Goal: Information Seeking & Learning: Learn about a topic

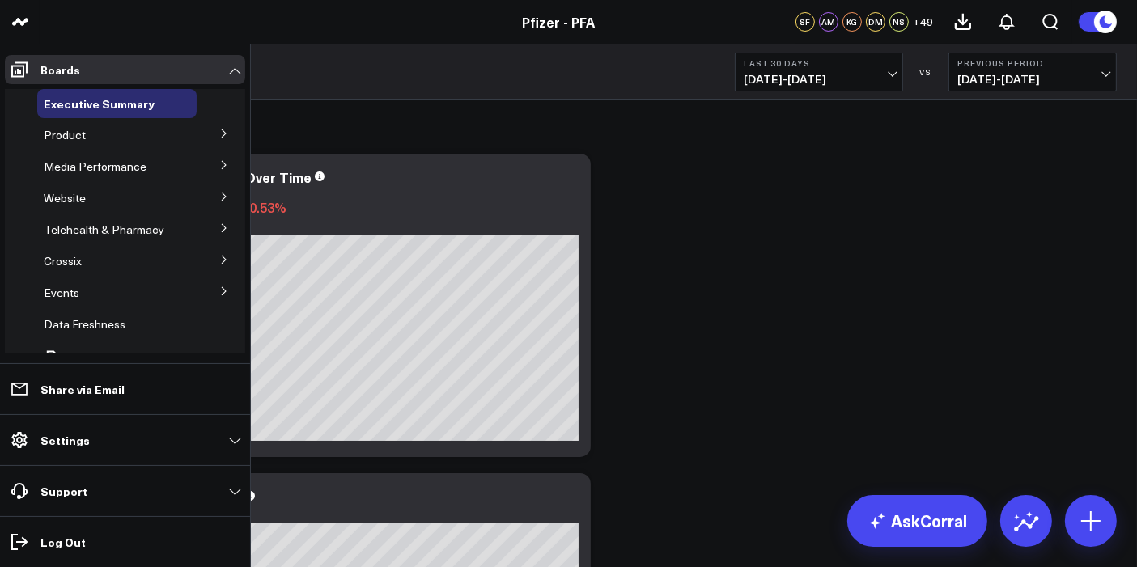
click at [219, 132] on icon at bounding box center [224, 134] width 10 height 10
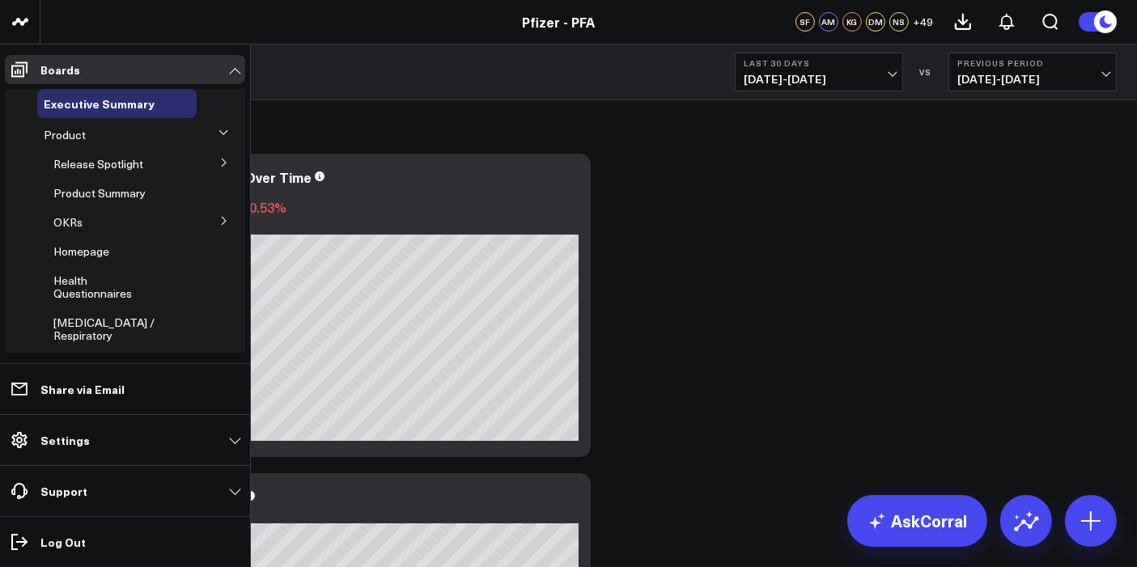
click at [219, 166] on icon at bounding box center [224, 163] width 10 height 10
click at [96, 227] on span "5.0 ATTR-CM" at bounding box center [98, 234] width 70 height 15
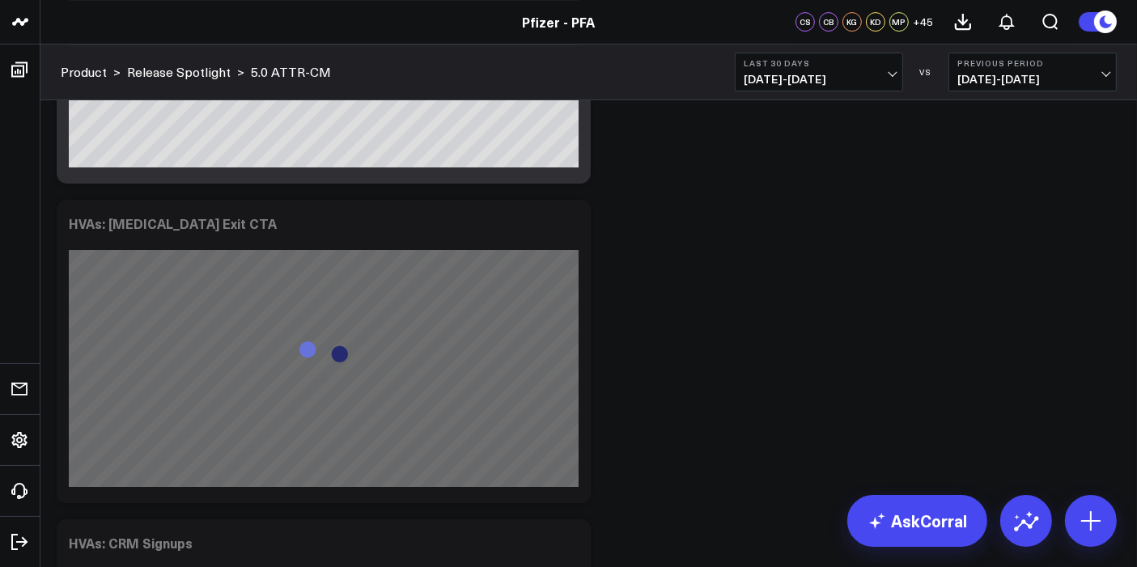
scroll to position [5873, 0]
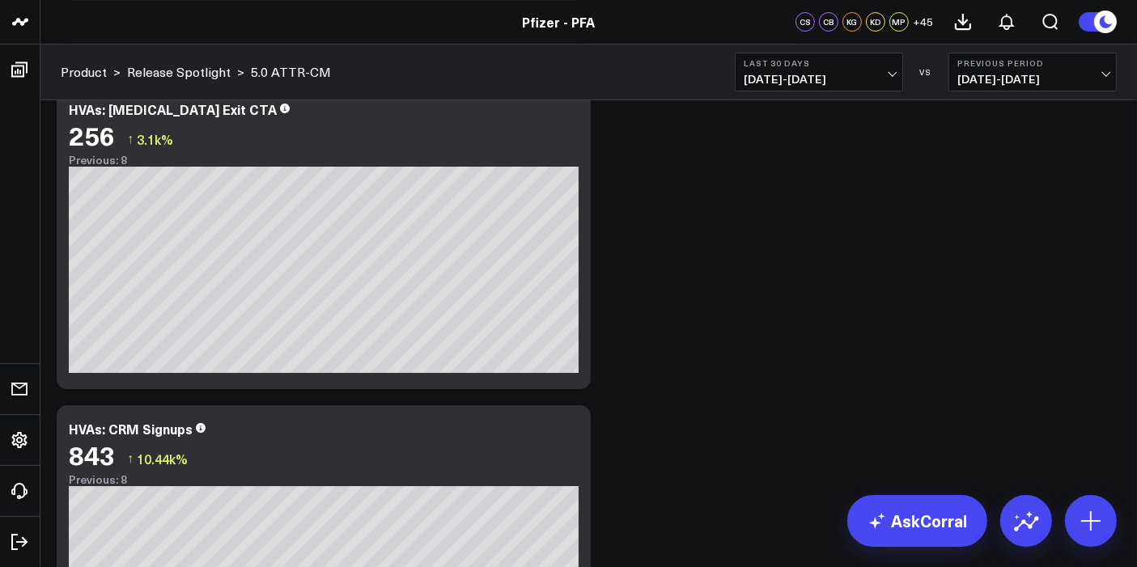
click at [885, 73] on span "[DATE] - [DATE]" at bounding box center [818, 79] width 150 height 13
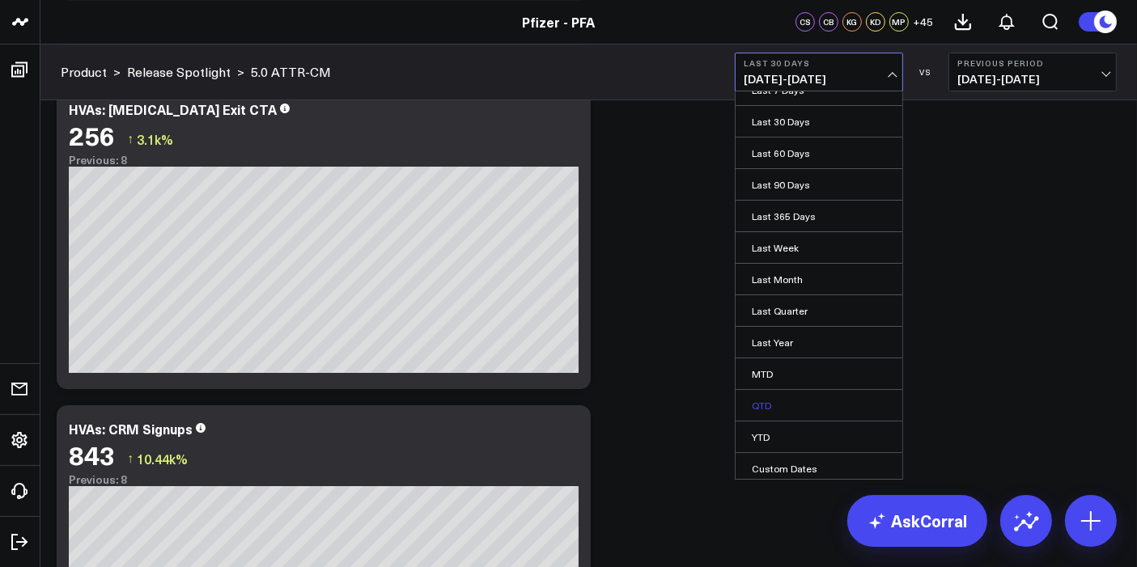
scroll to position [49, 0]
click at [794, 460] on link "Custom Dates" at bounding box center [818, 467] width 167 height 31
select select "8"
select select "2025"
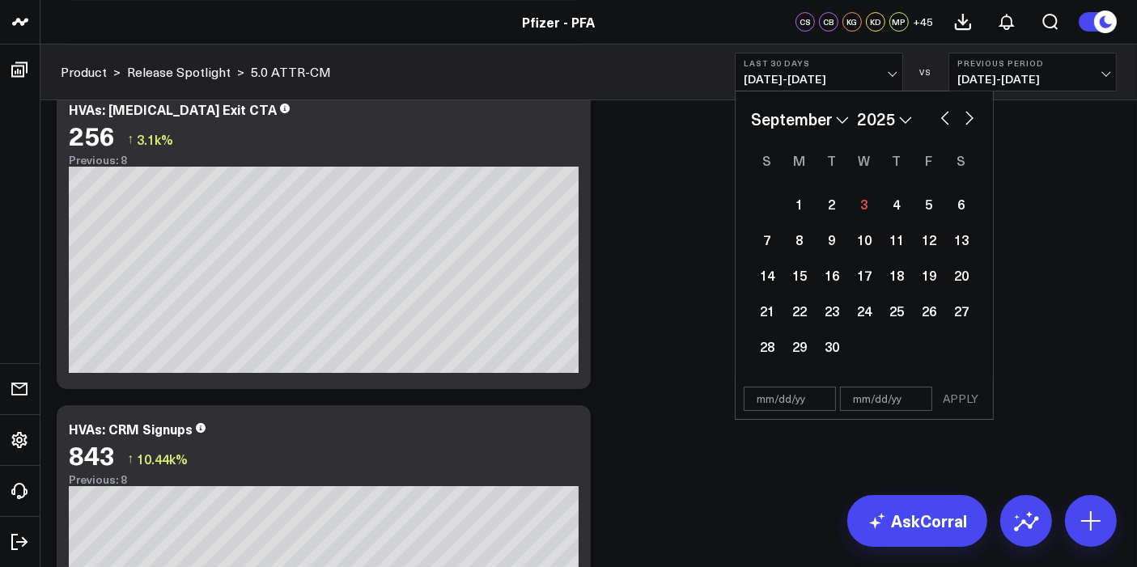
click at [940, 118] on button "button" at bounding box center [945, 116] width 16 height 19
select select "7"
select select "2025"
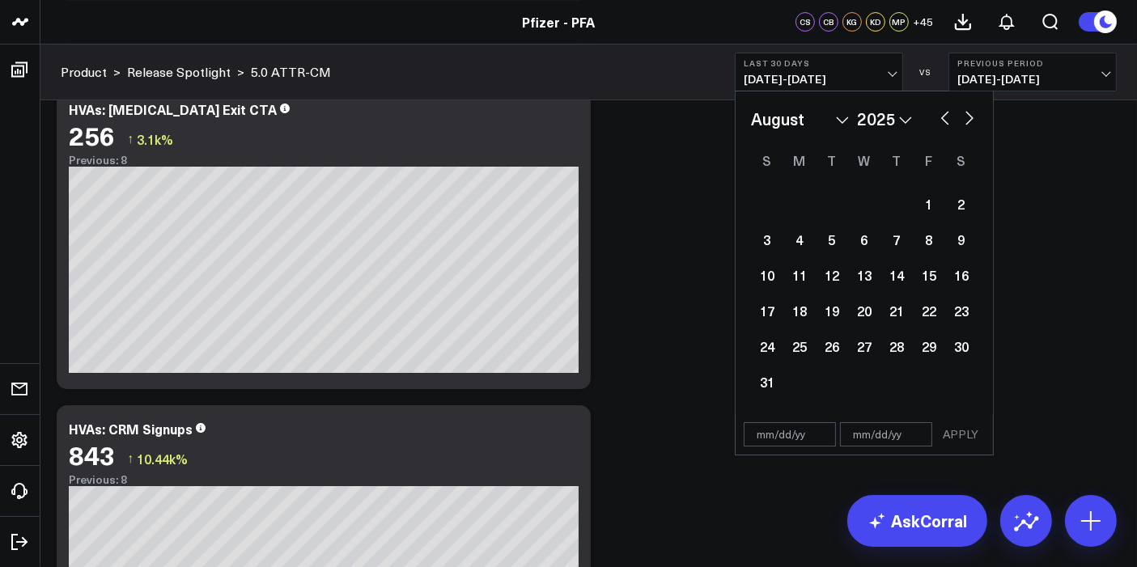
click at [946, 116] on button "button" at bounding box center [945, 116] width 16 height 19
select select "6"
select select "2025"
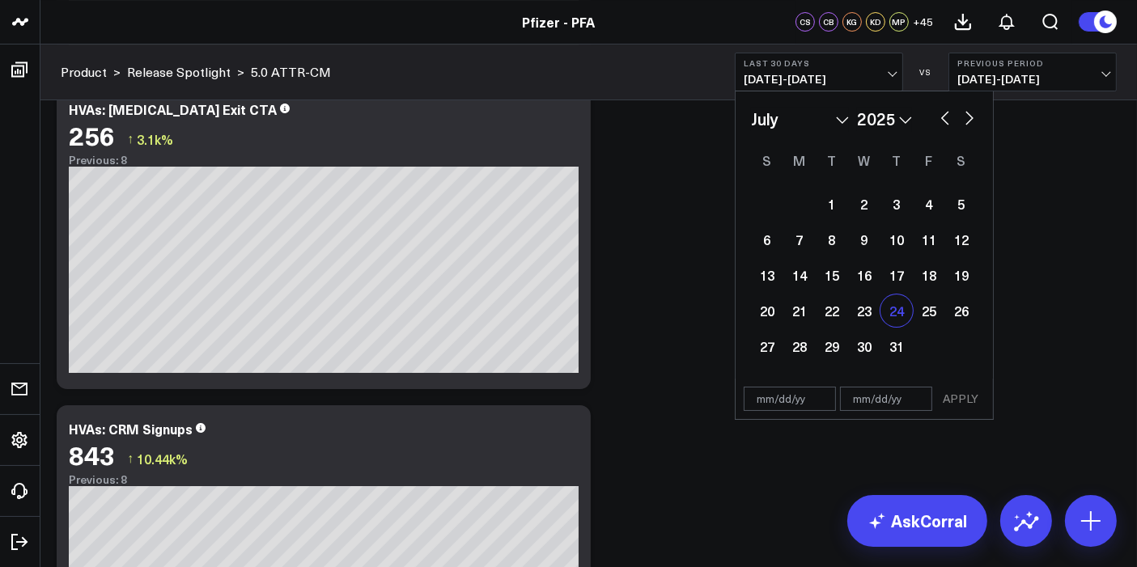
click at [898, 311] on div "24" at bounding box center [896, 310] width 32 height 32
select select "6"
select select "2025"
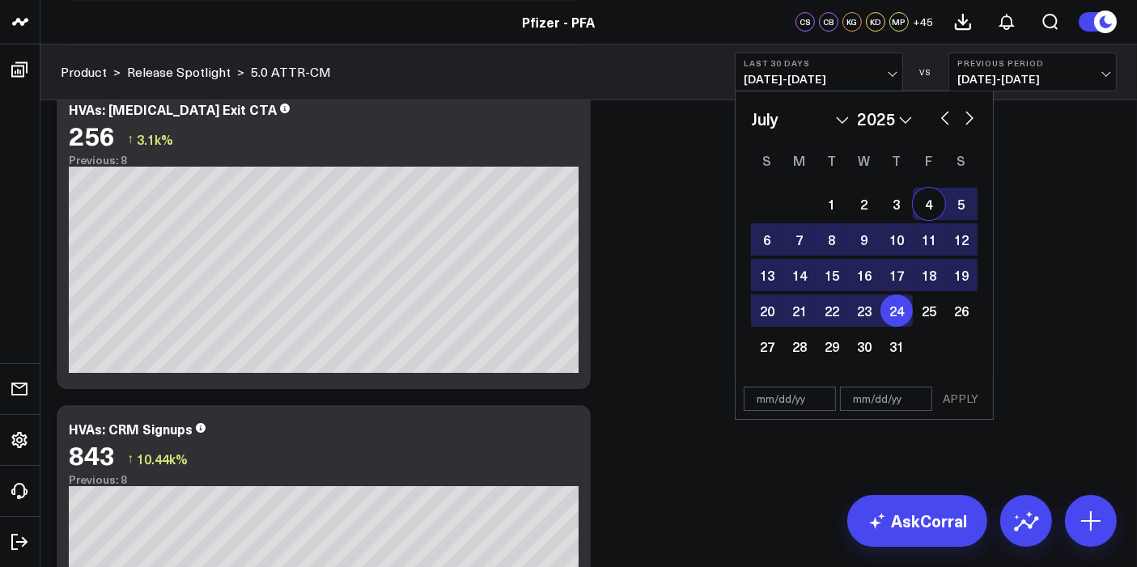
click at [973, 121] on button "button" at bounding box center [969, 116] width 16 height 19
select select "7"
select select "2025"
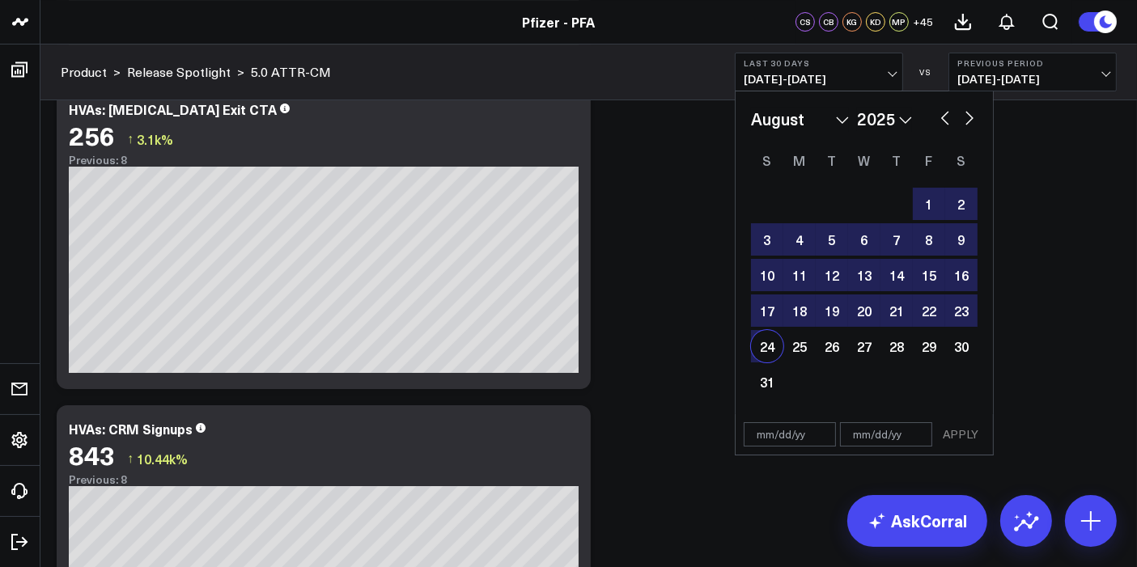
click at [780, 343] on div "24" at bounding box center [767, 346] width 32 height 32
select select "7"
select select "2025"
click at [949, 424] on button "APPLY" at bounding box center [960, 434] width 49 height 24
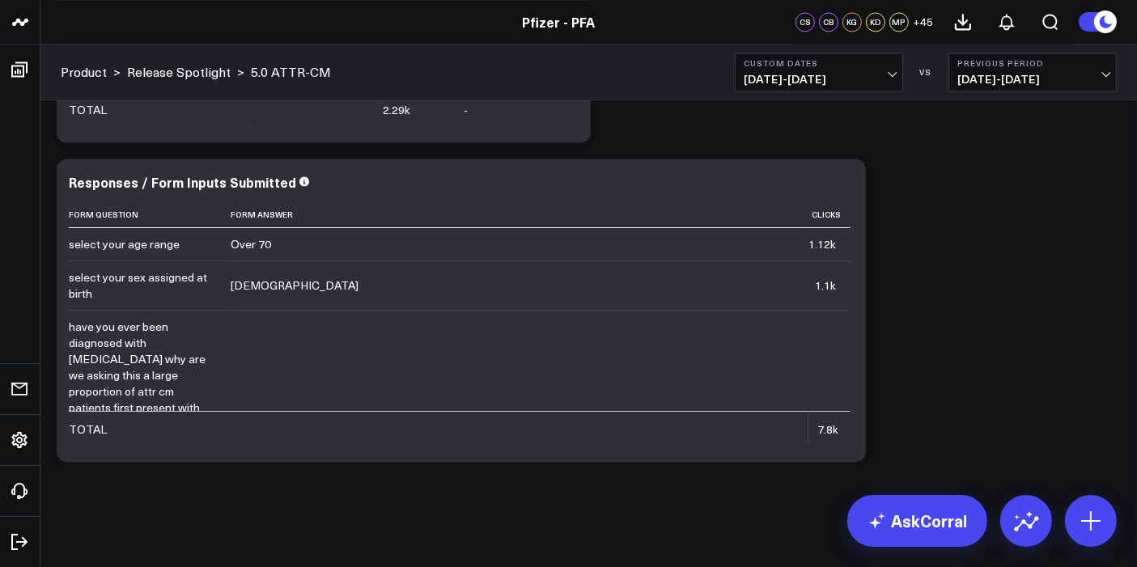
scroll to position [9410, 0]
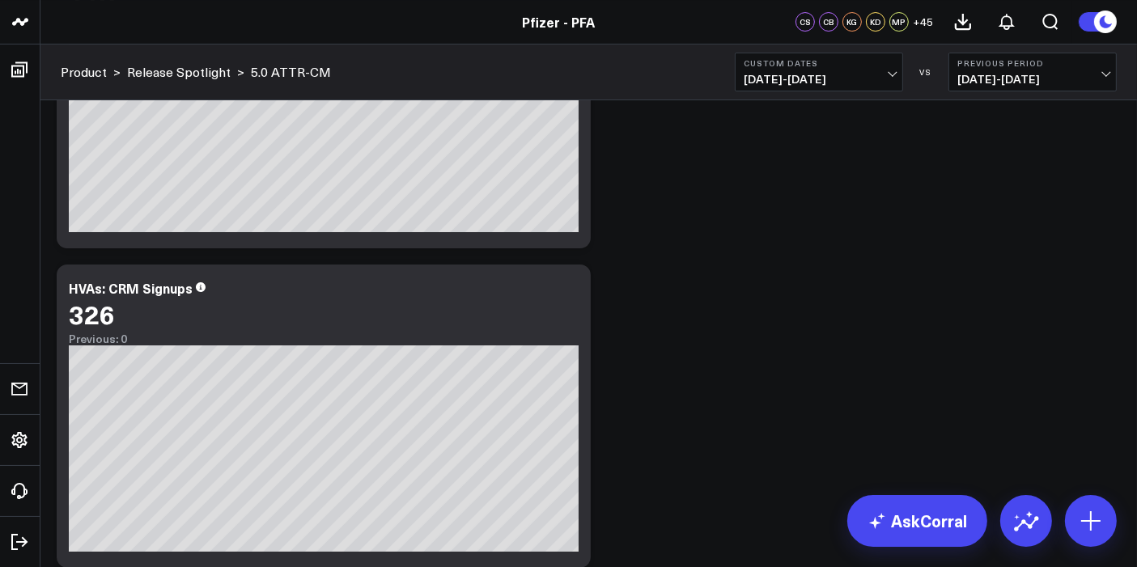
scroll to position [6119, 0]
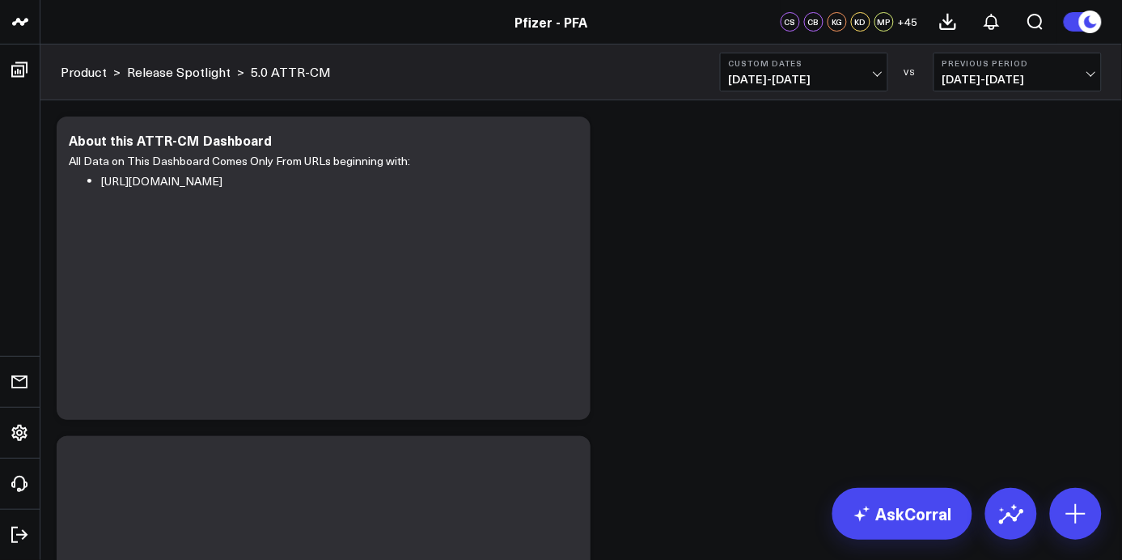
click at [883, 78] on button "Custom Dates 07/24/25 - 08/24/25" at bounding box center [804, 72] width 168 height 39
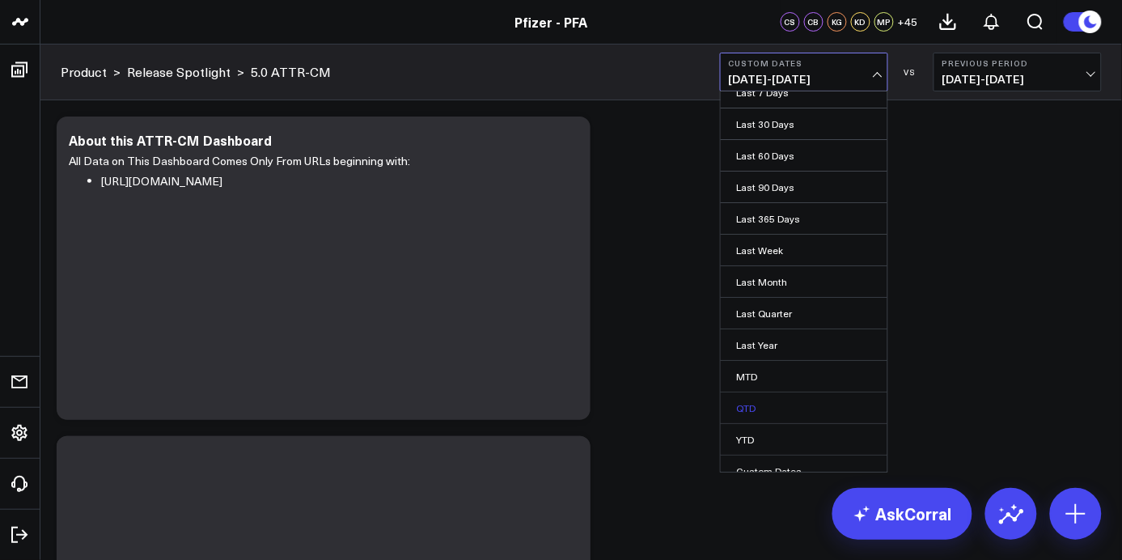
scroll to position [61, 0]
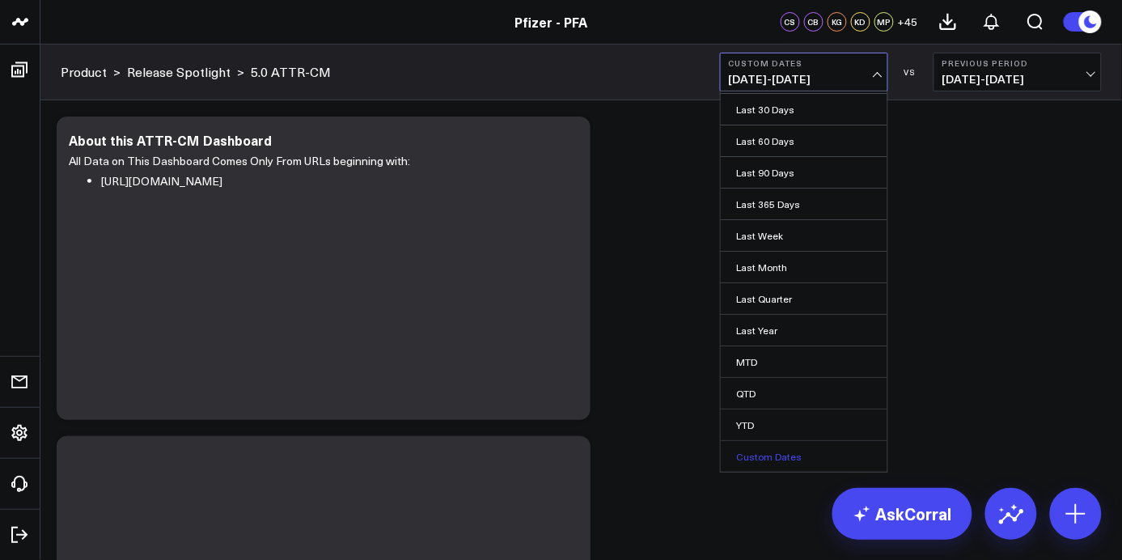
click at [791, 455] on link "Custom Dates" at bounding box center [804, 456] width 167 height 31
select select "8"
select select "2025"
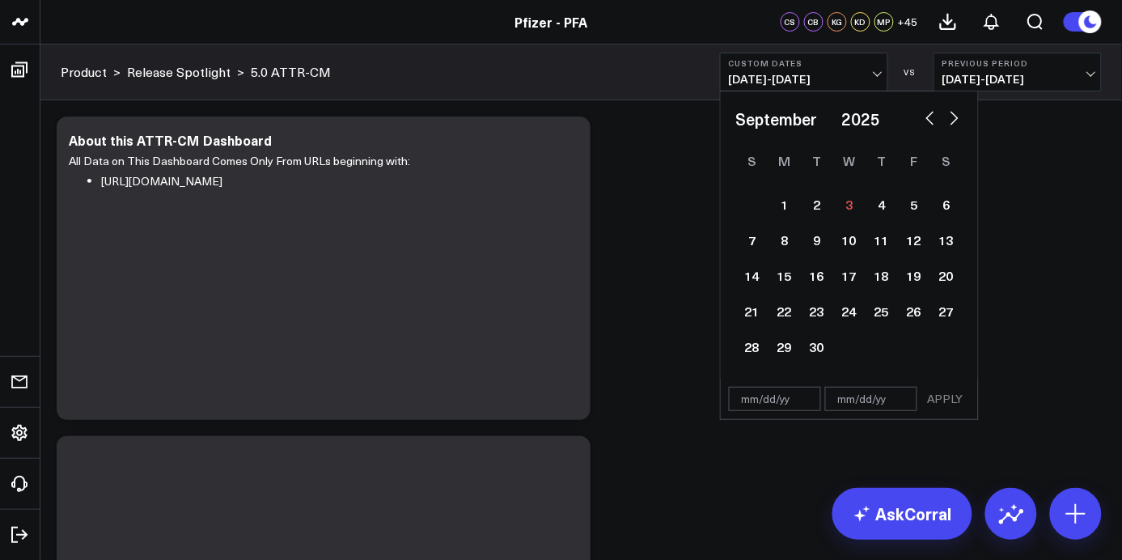
click at [933, 120] on button "button" at bounding box center [930, 116] width 16 height 19
select select "7"
select select "2025"
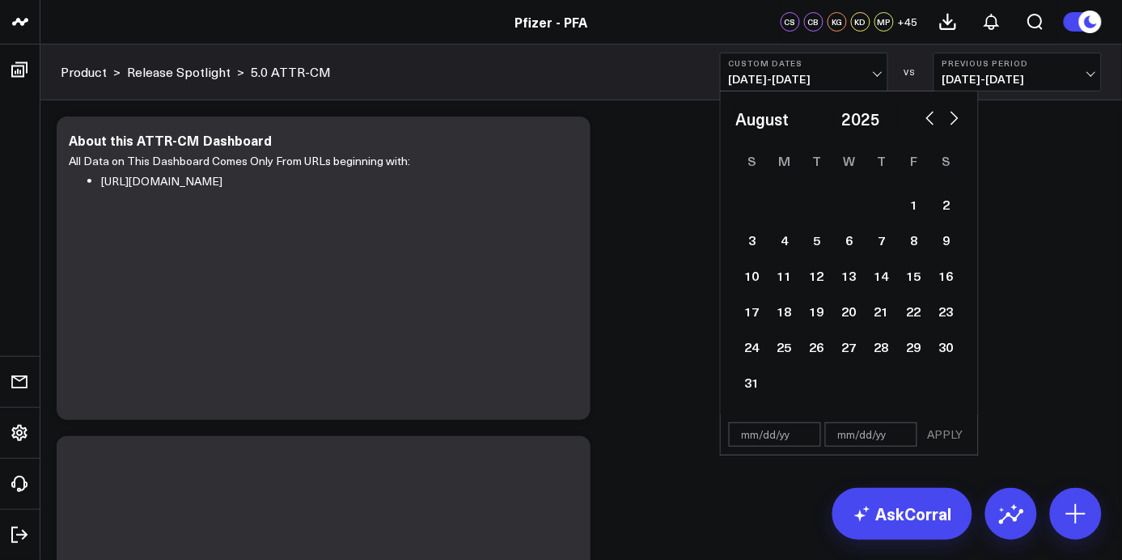
click at [926, 117] on button "button" at bounding box center [930, 116] width 16 height 19
select select "6"
select select "2025"
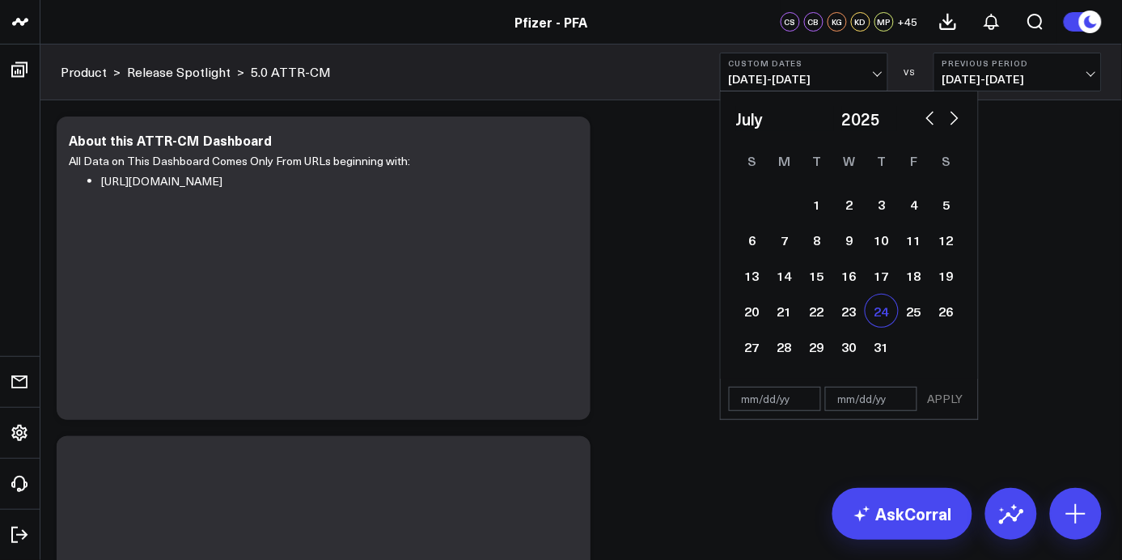
click at [895, 309] on div "24" at bounding box center [882, 310] width 32 height 32
type input "[DATE]"
select select "6"
select select "2025"
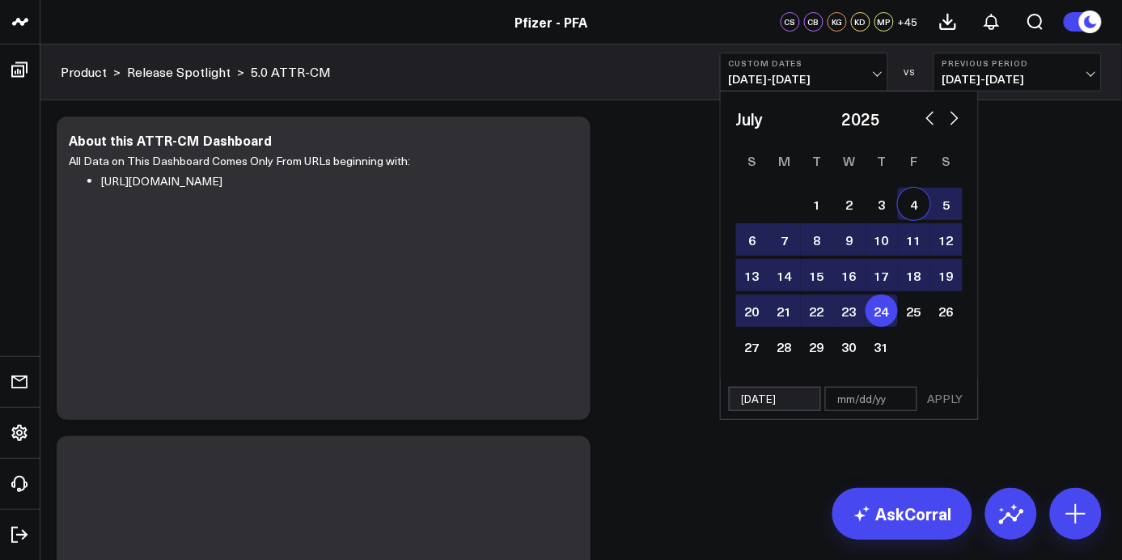
click at [959, 119] on button "button" at bounding box center [955, 116] width 16 height 19
select select "7"
select select "2025"
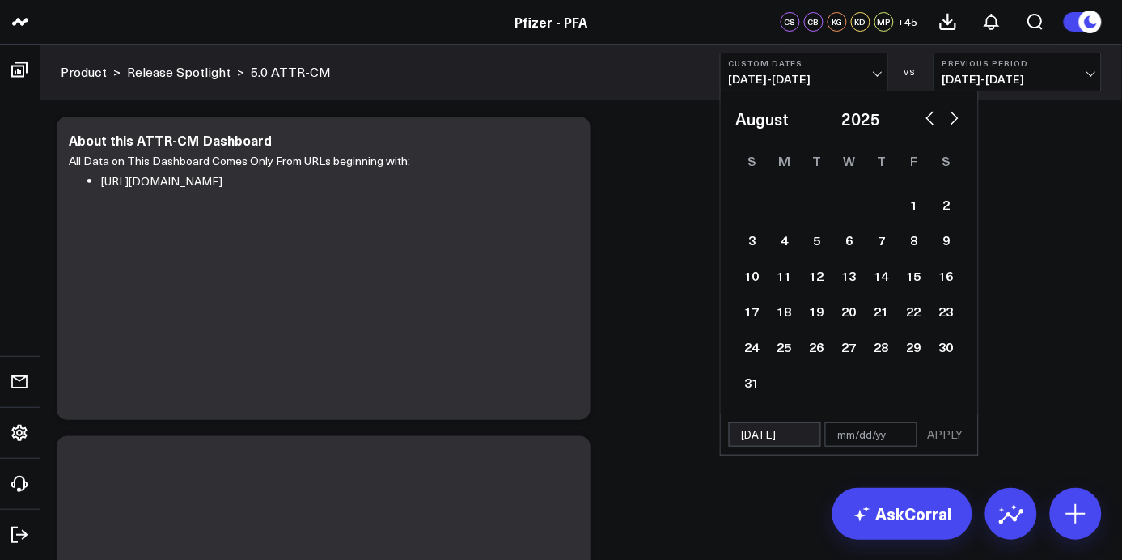
click at [959, 119] on button "button" at bounding box center [955, 116] width 16 height 19
select select "8"
select select "2025"
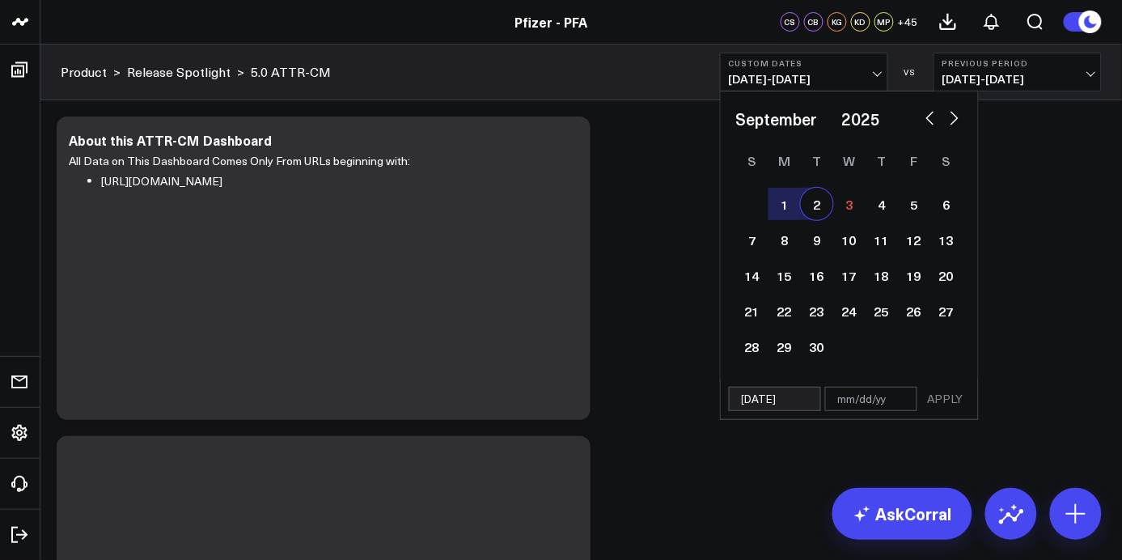
click at [937, 113] on button "button" at bounding box center [930, 116] width 16 height 19
select select "7"
select select "2025"
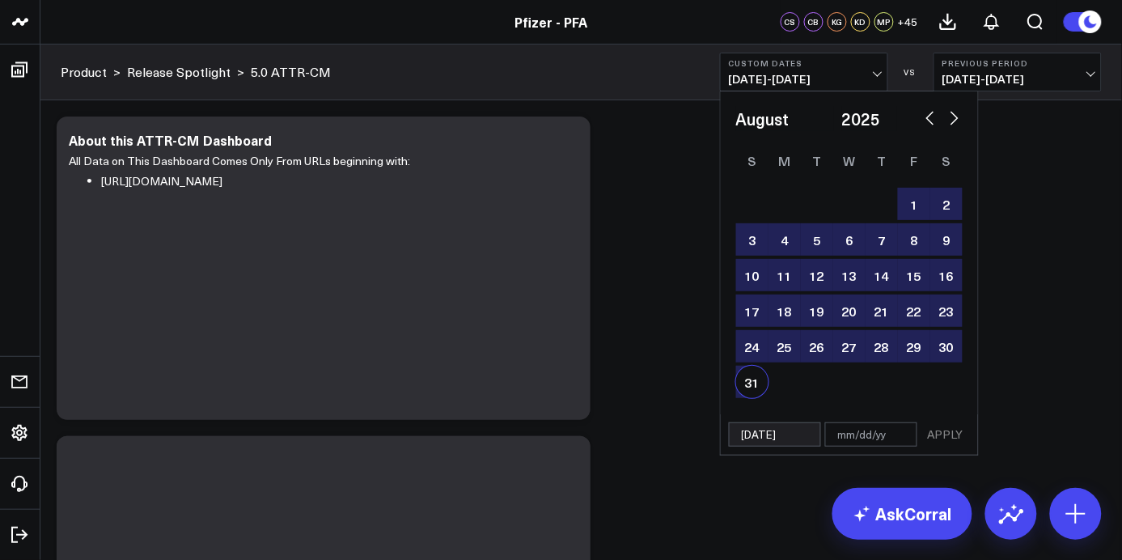
click at [744, 374] on div "31" at bounding box center [752, 382] width 32 height 32
type input "08/31/25"
select select "7"
select select "2025"
click at [938, 433] on button "APPLY" at bounding box center [945, 434] width 49 height 24
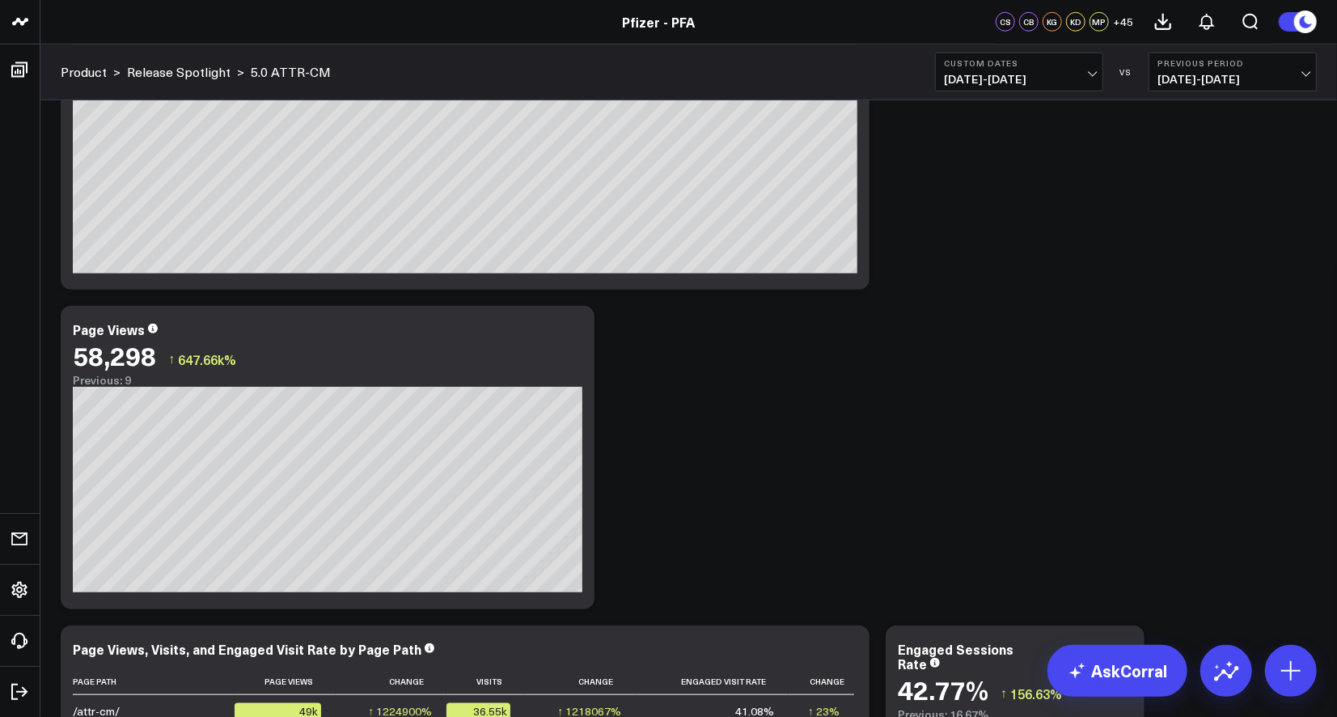
scroll to position [718, 0]
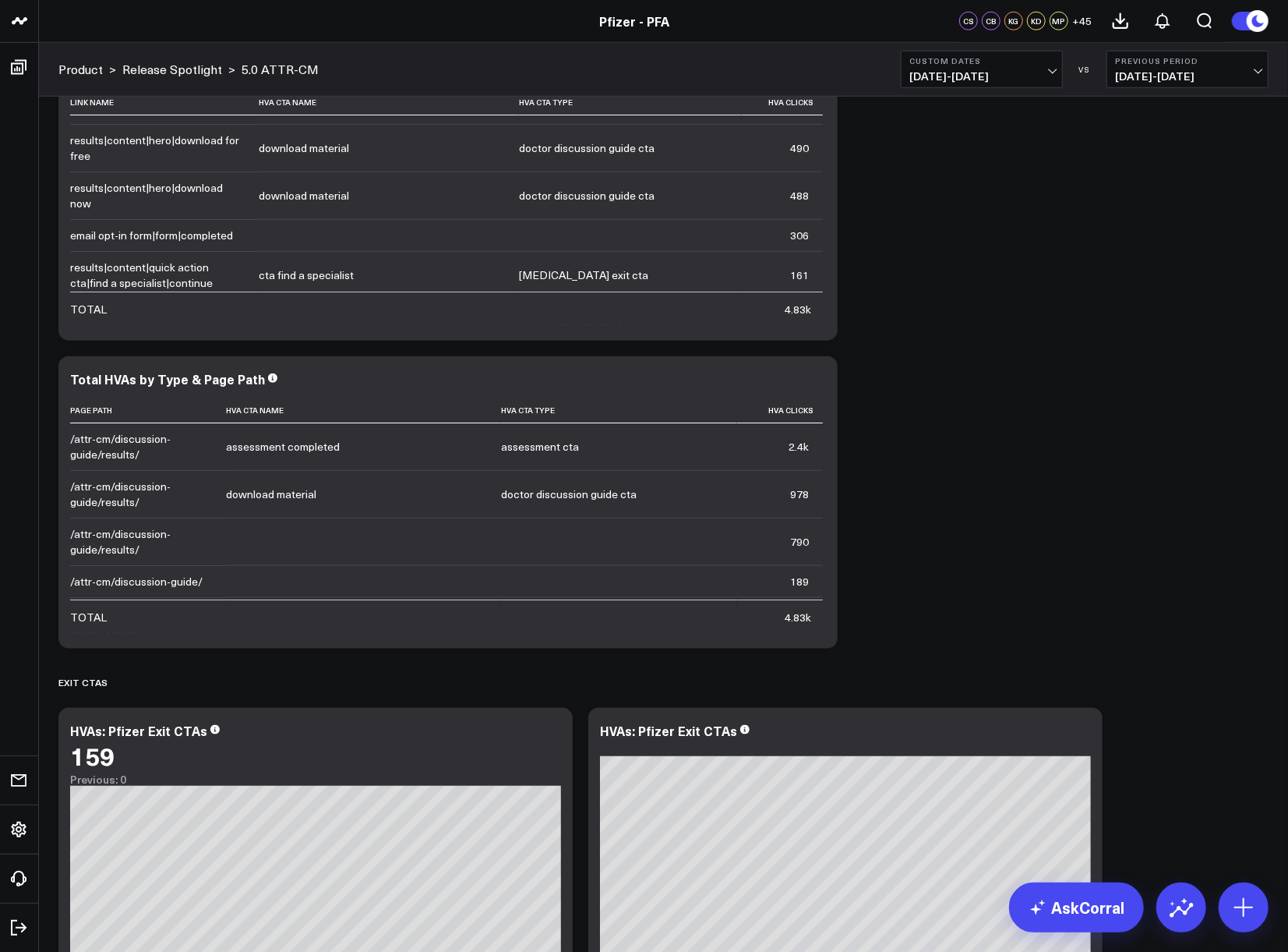
scroll to position [4601, 0]
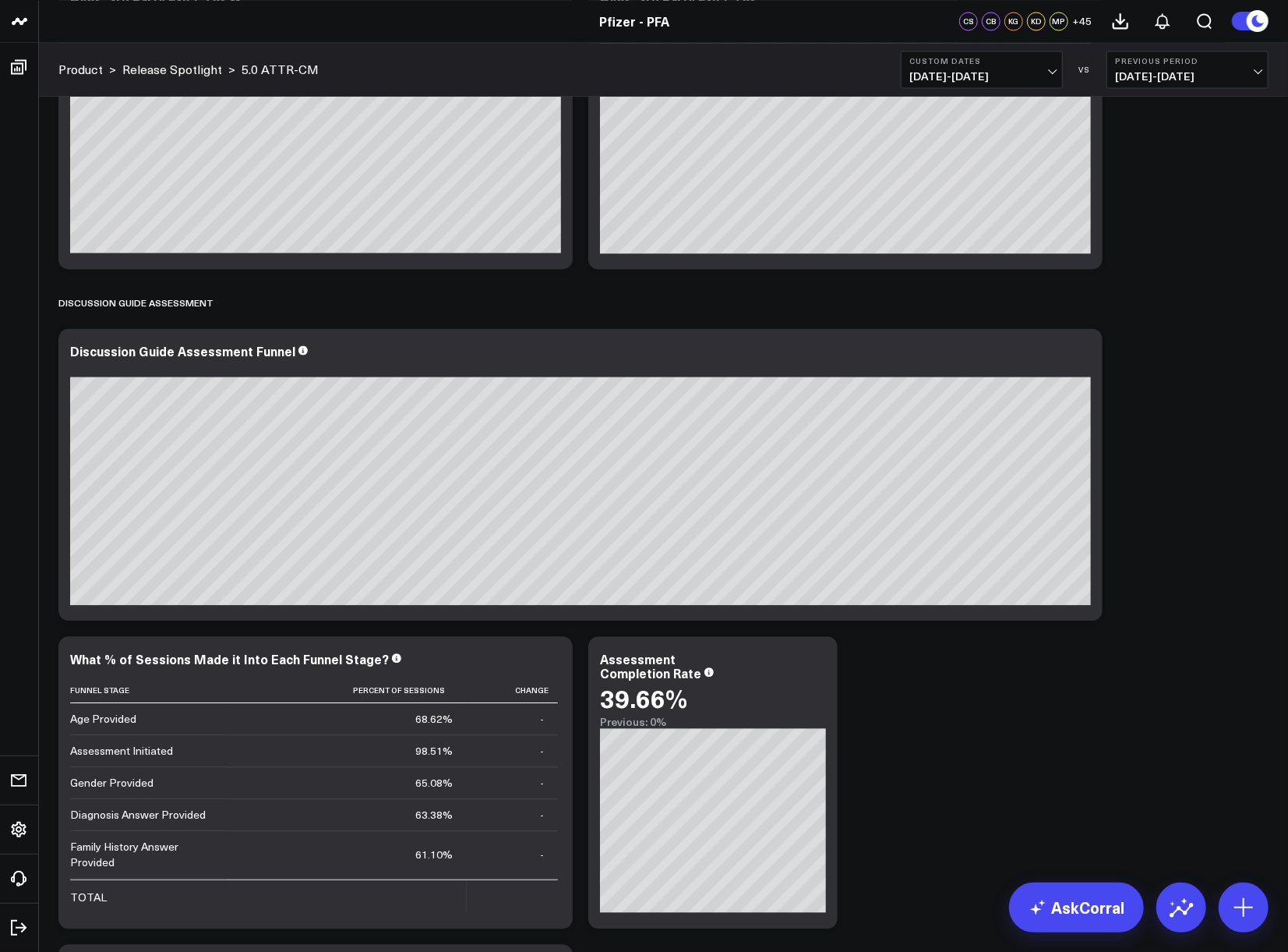
scroll to position [5987, 0]
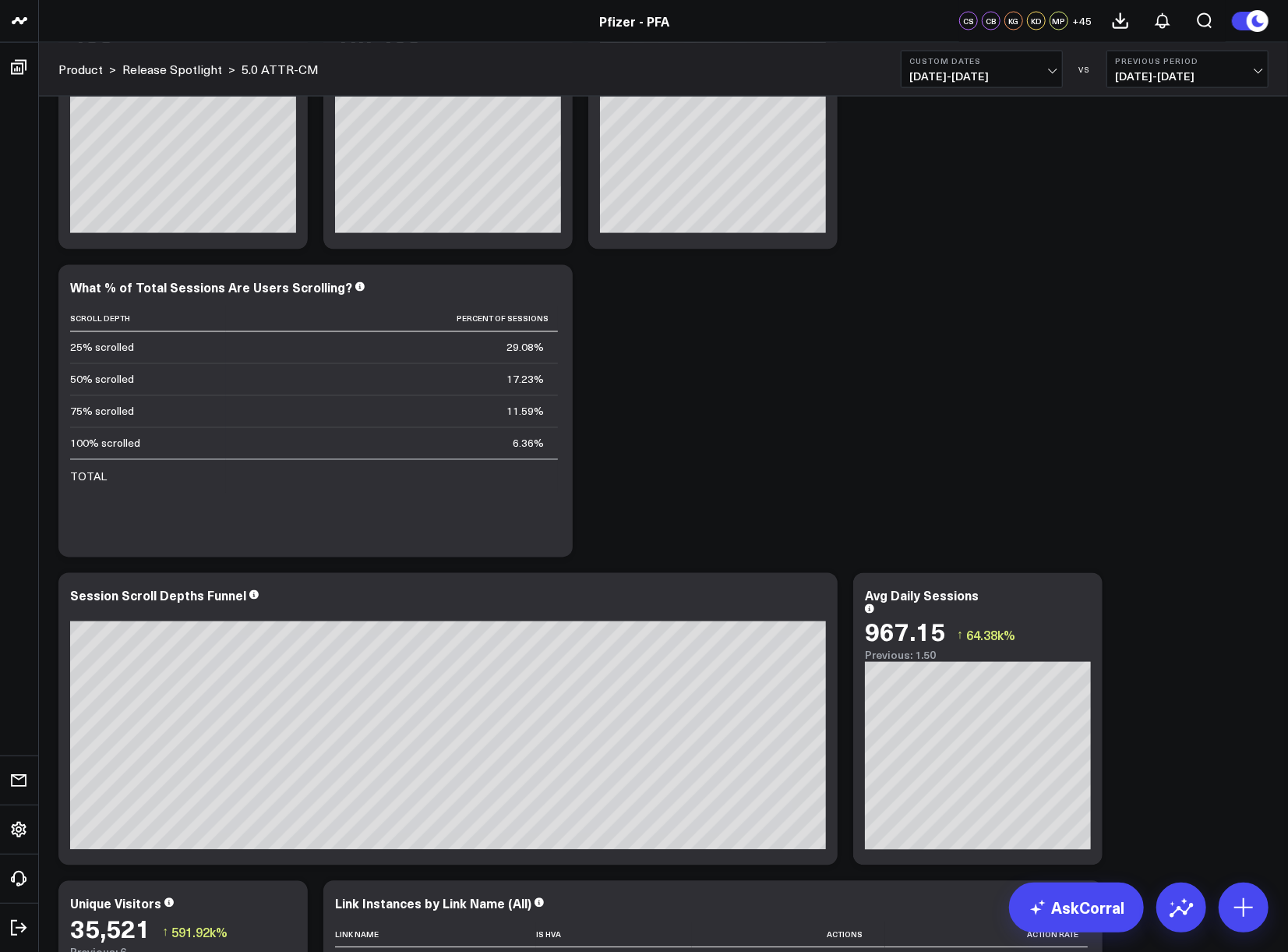
scroll to position [1396, 0]
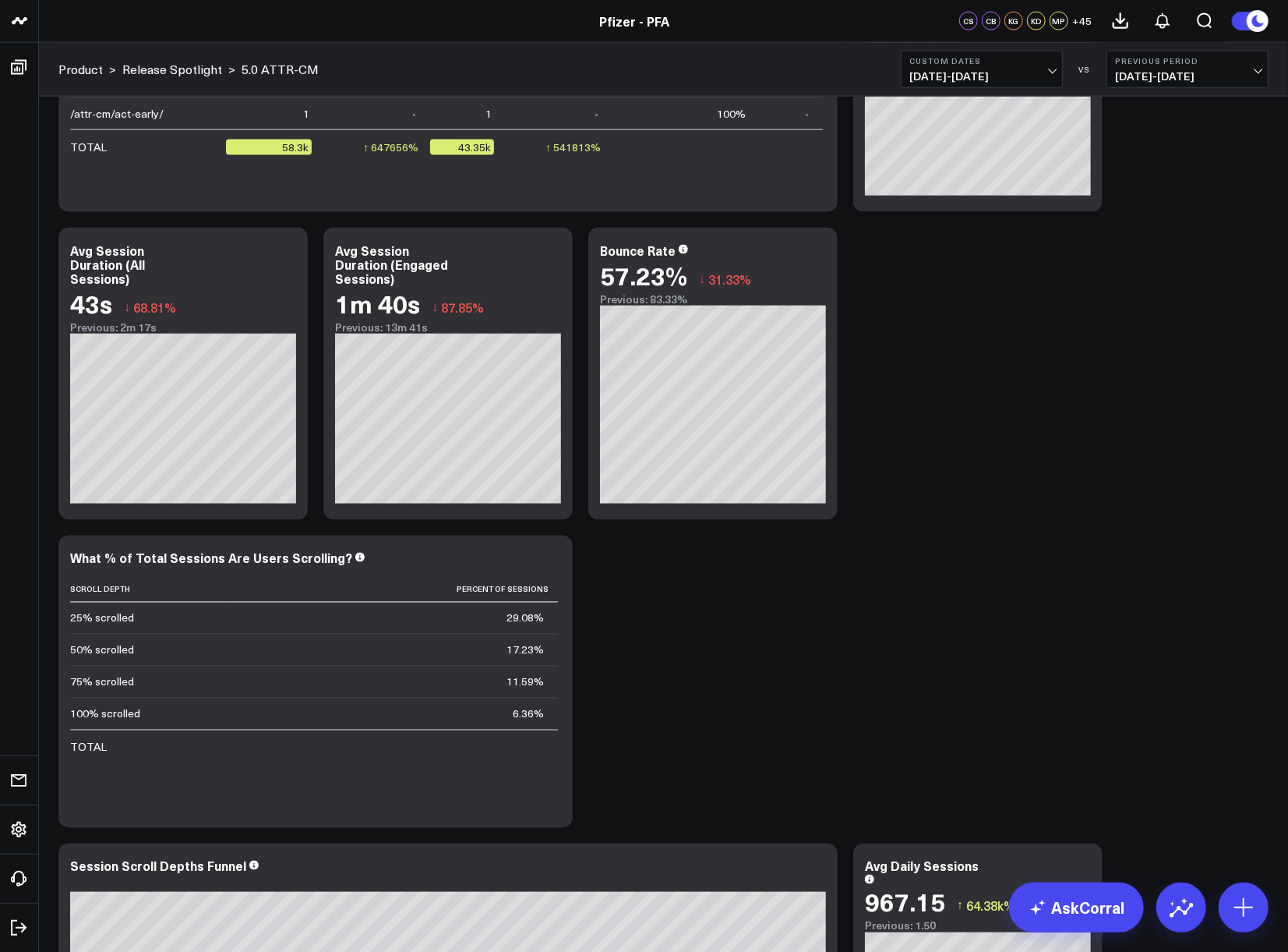
scroll to position [1039, 0]
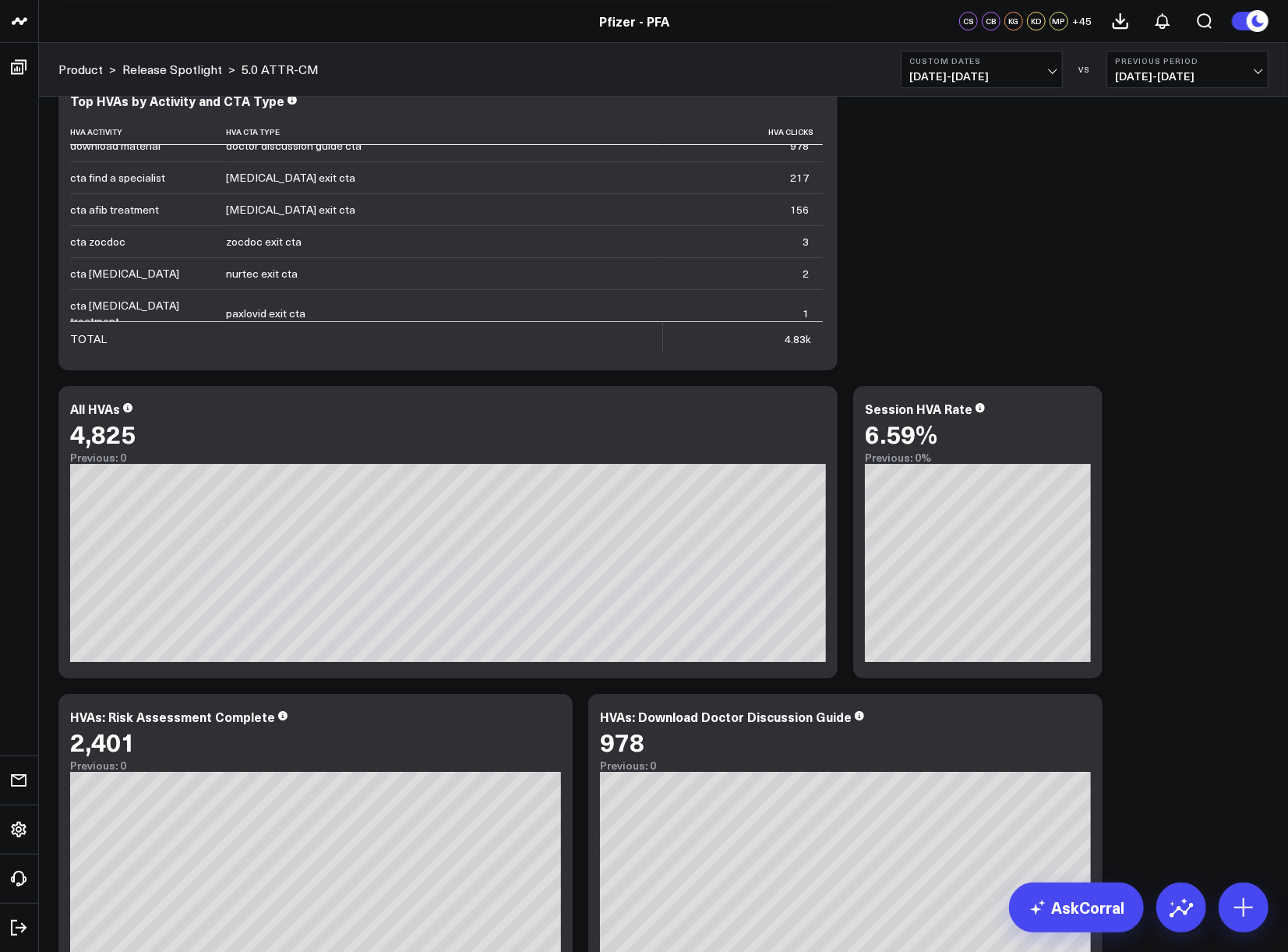
scroll to position [2858, 0]
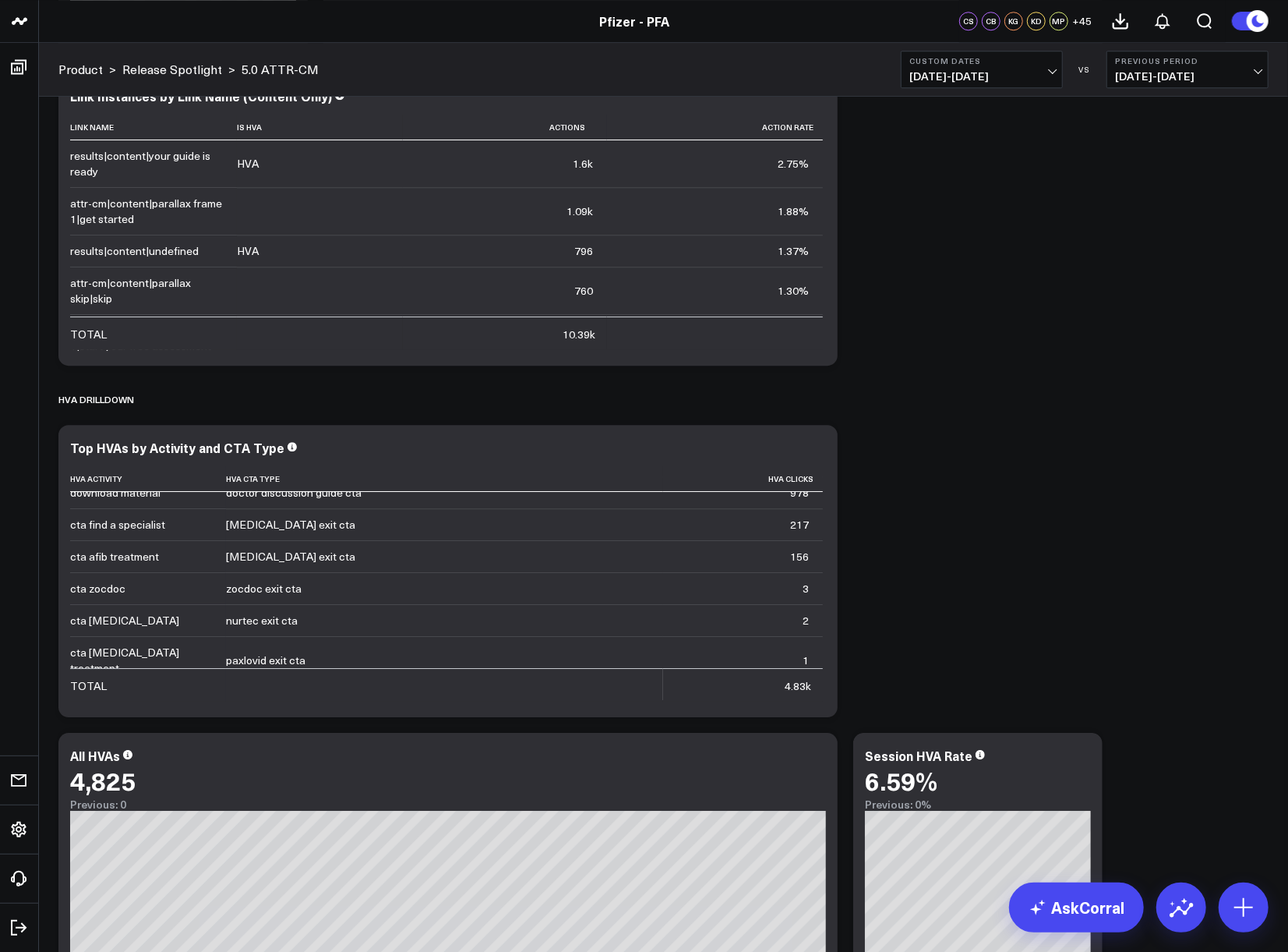
click at [909, 502] on div "Modify via AI Copy link to widget Ask support Remove Create linked copy Executi…" at bounding box center [664, 879] width 1226 height 7257
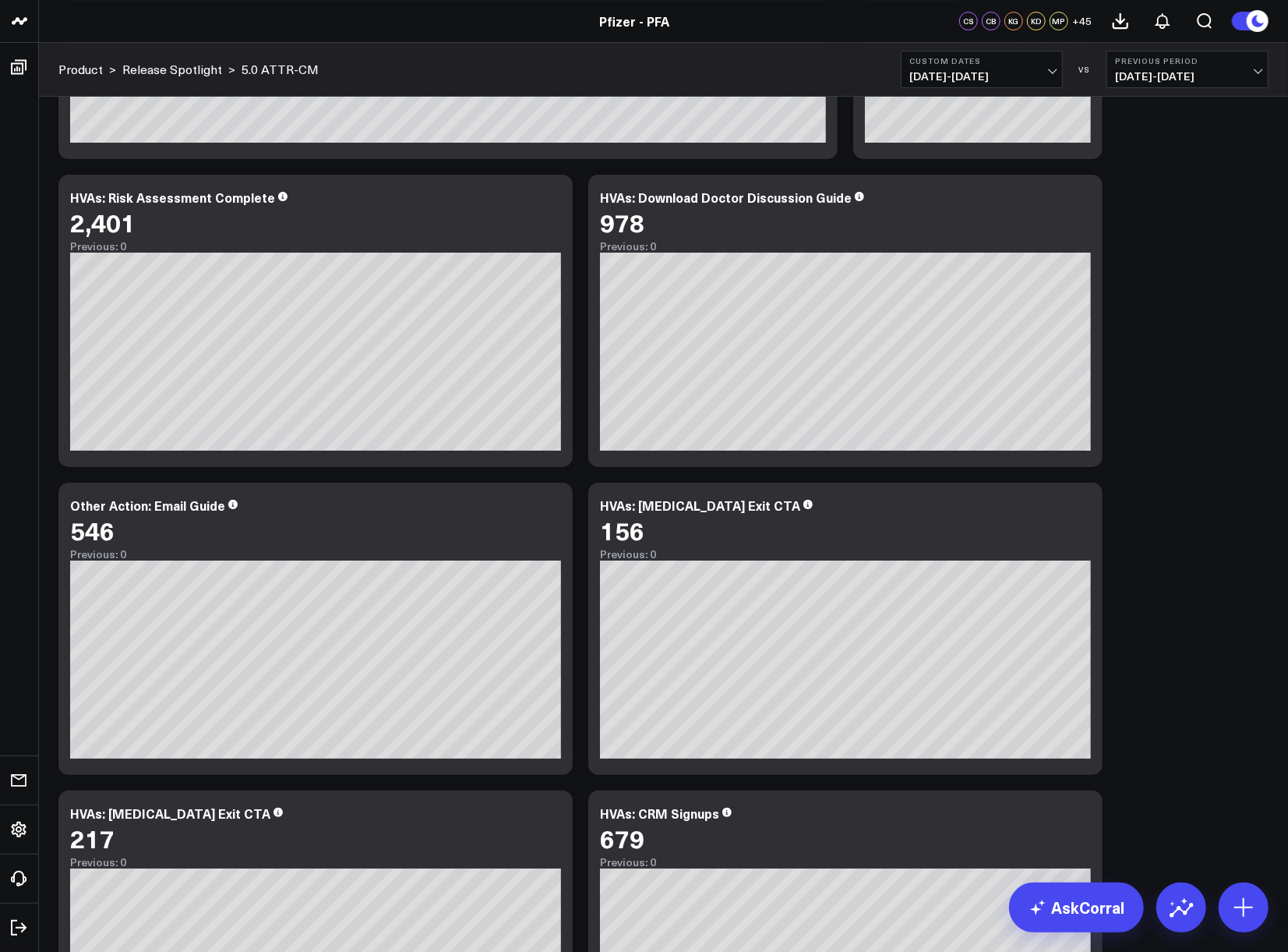
scroll to position [3551, 0]
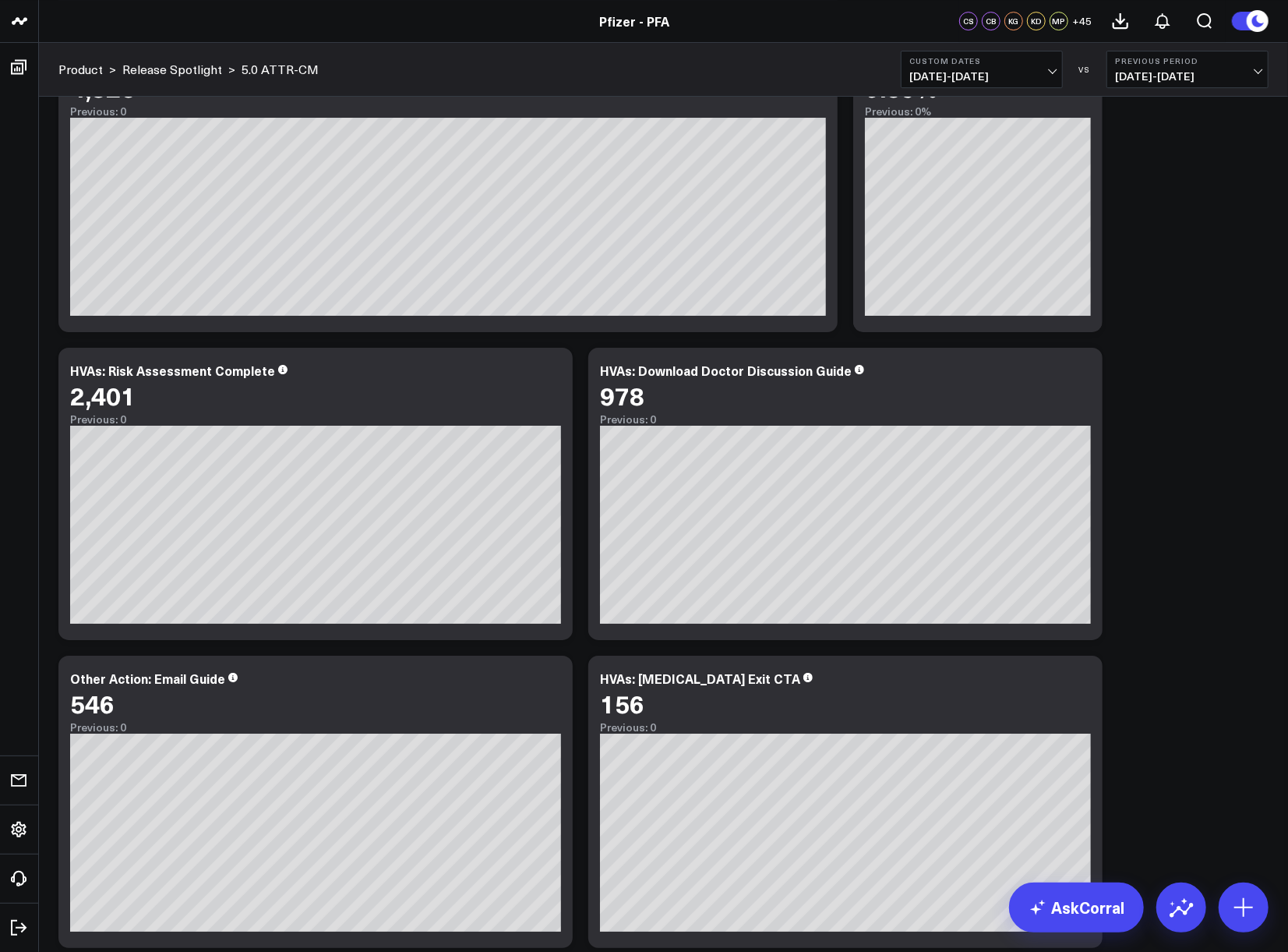
click at [1094, 528] on div "Modify via AI Copy link to widget Ask support Remove Create linked copy Executi…" at bounding box center [664, 185] width 1226 height 7257
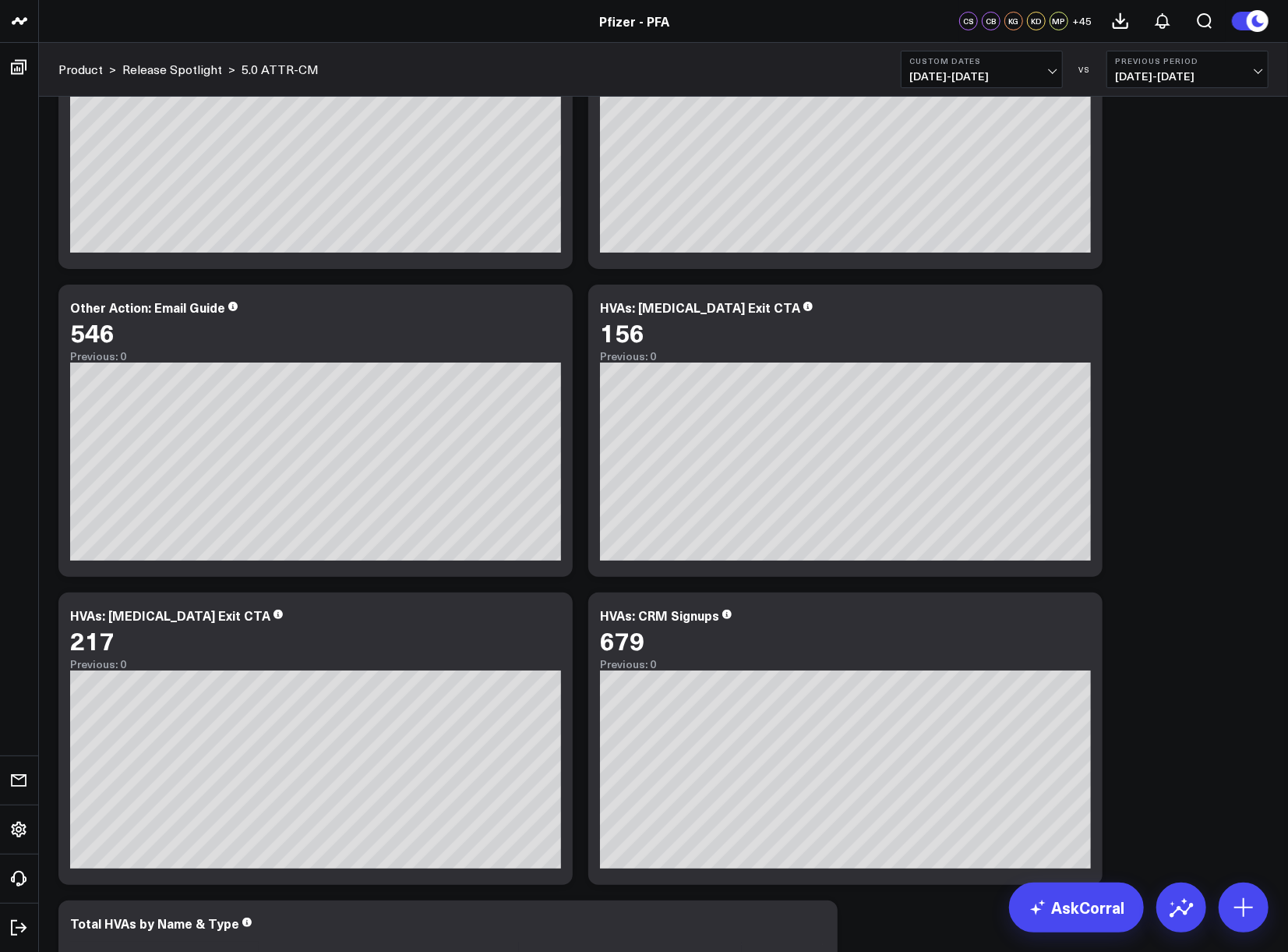
scroll to position [3969, 0]
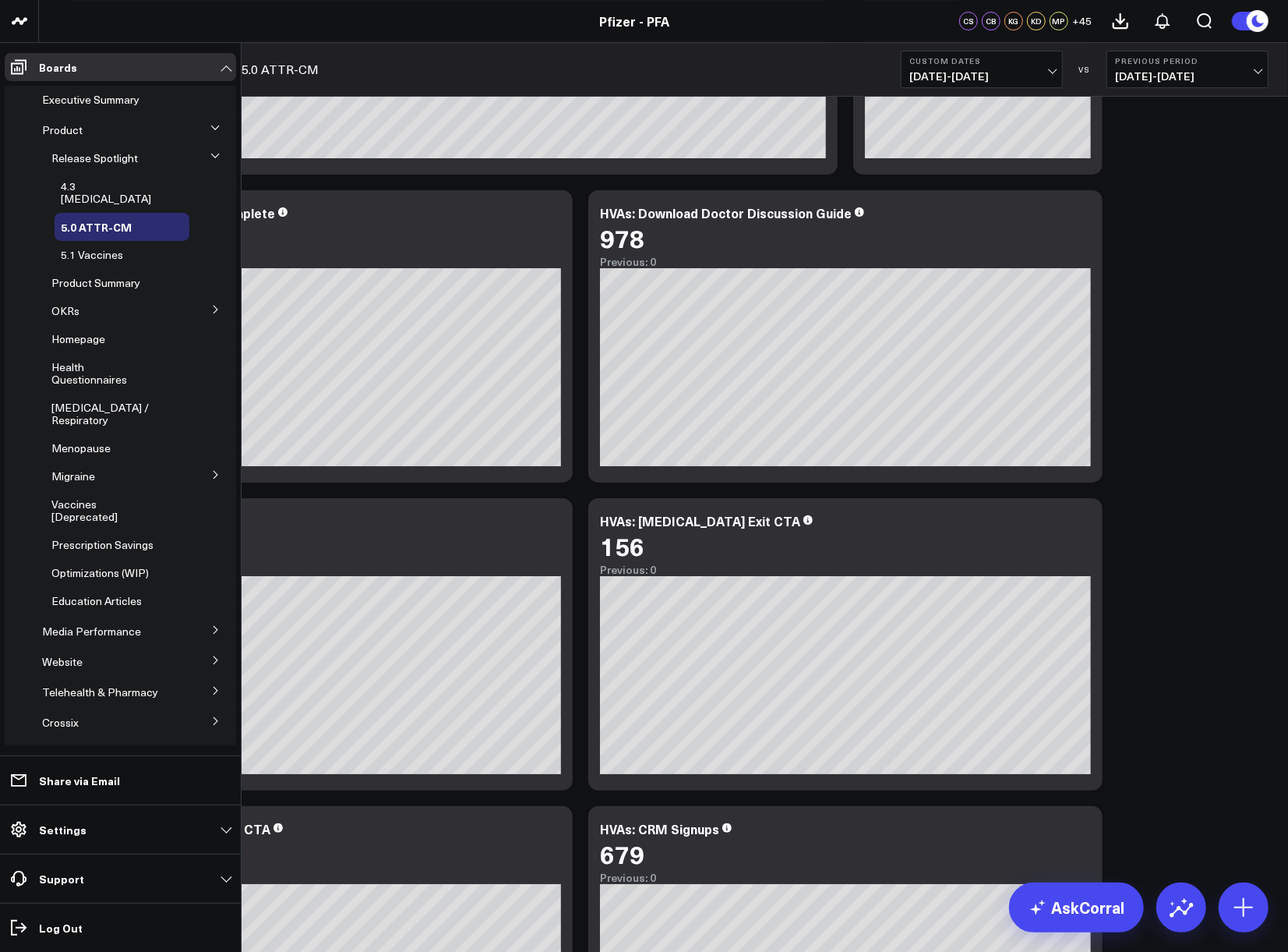
click at [198, 299] on button at bounding box center [216, 308] width 40 height 23
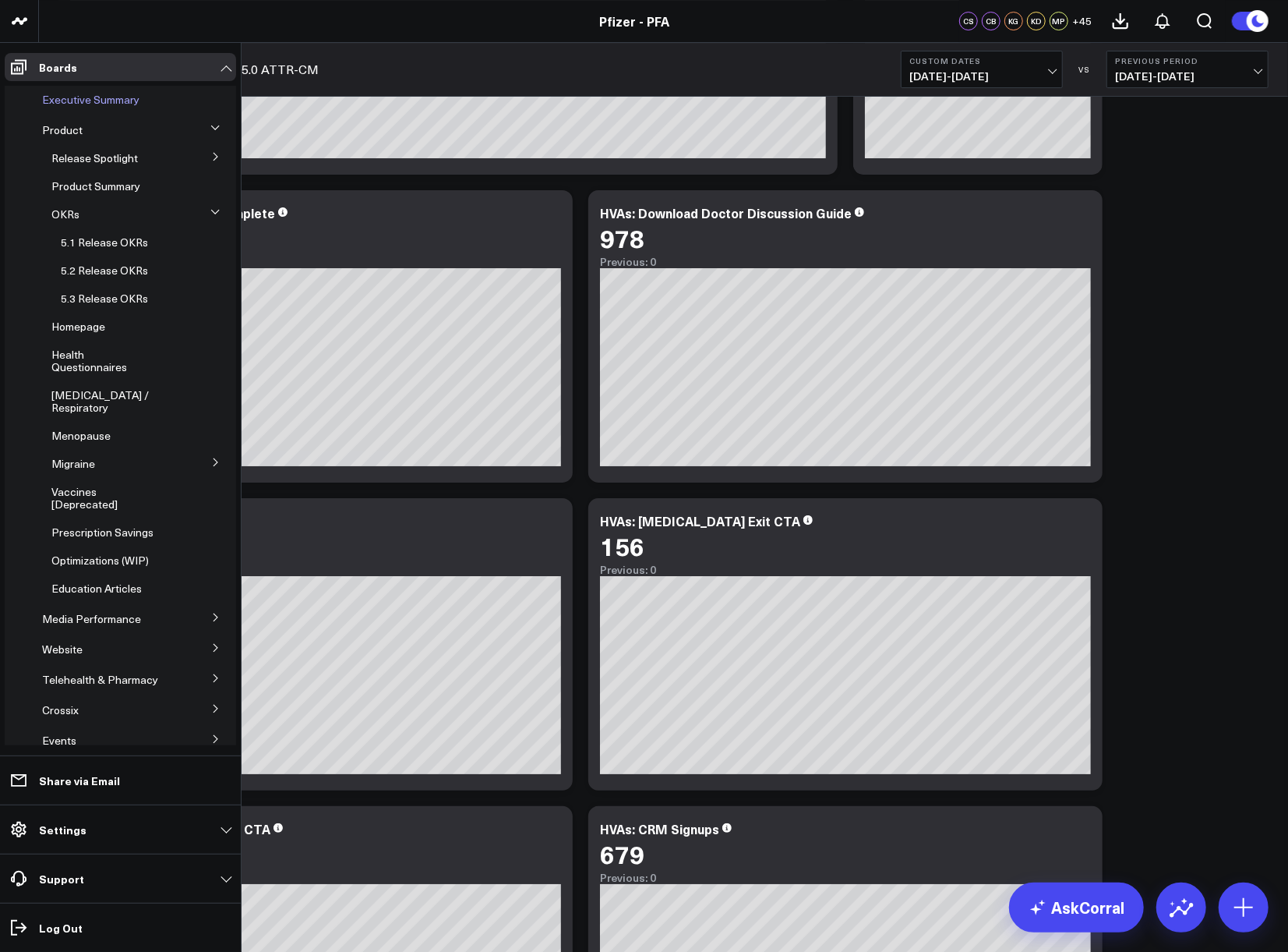
click at [125, 98] on span "Executive Summary" at bounding box center [91, 98] width 97 height 14
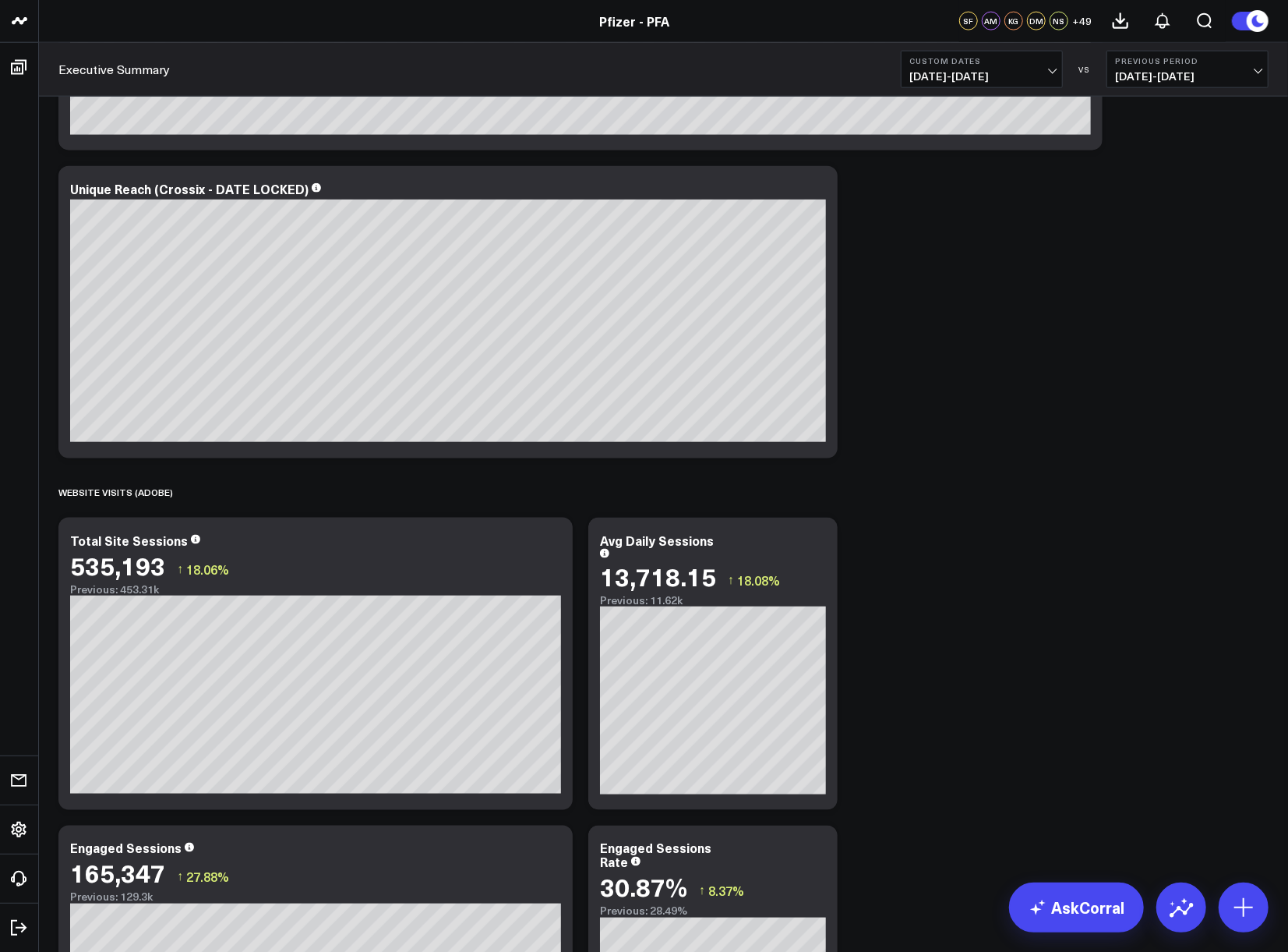
scroll to position [1165, 0]
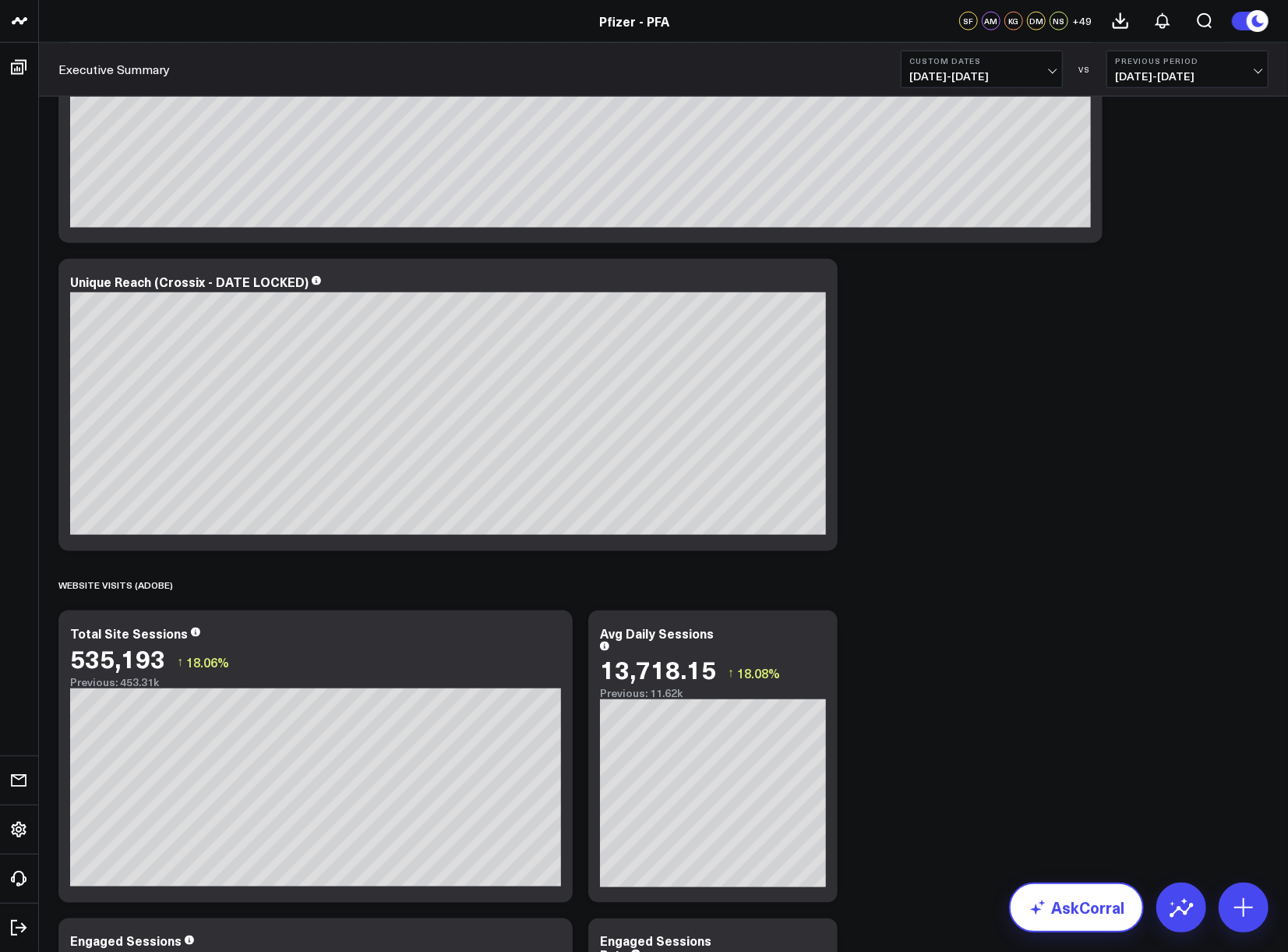
click at [1067, 545] on link "AskCorral" at bounding box center [1077, 908] width 135 height 50
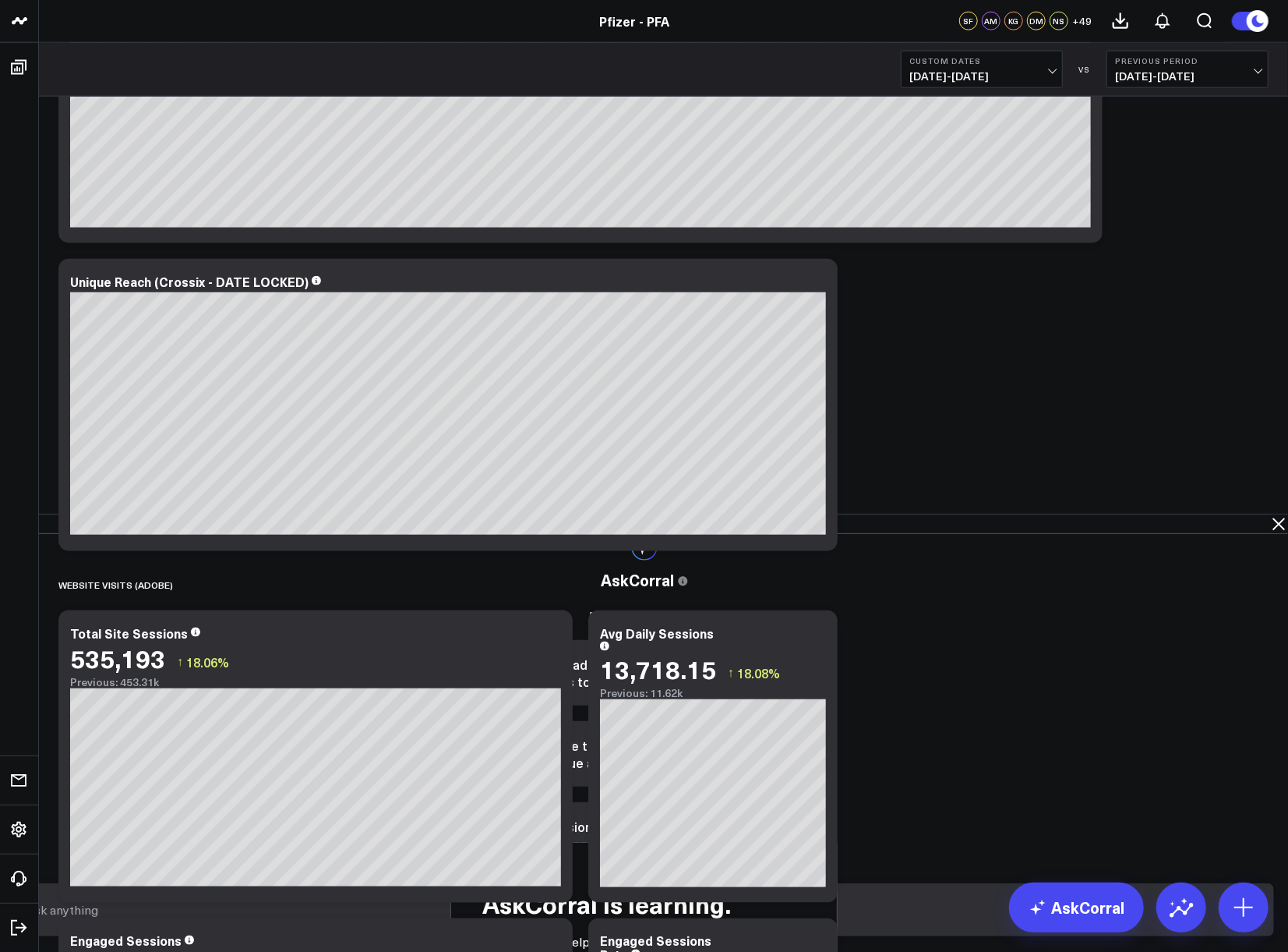
click at [857, 545] on textarea at bounding box center [631, 910] width 1219 height 28
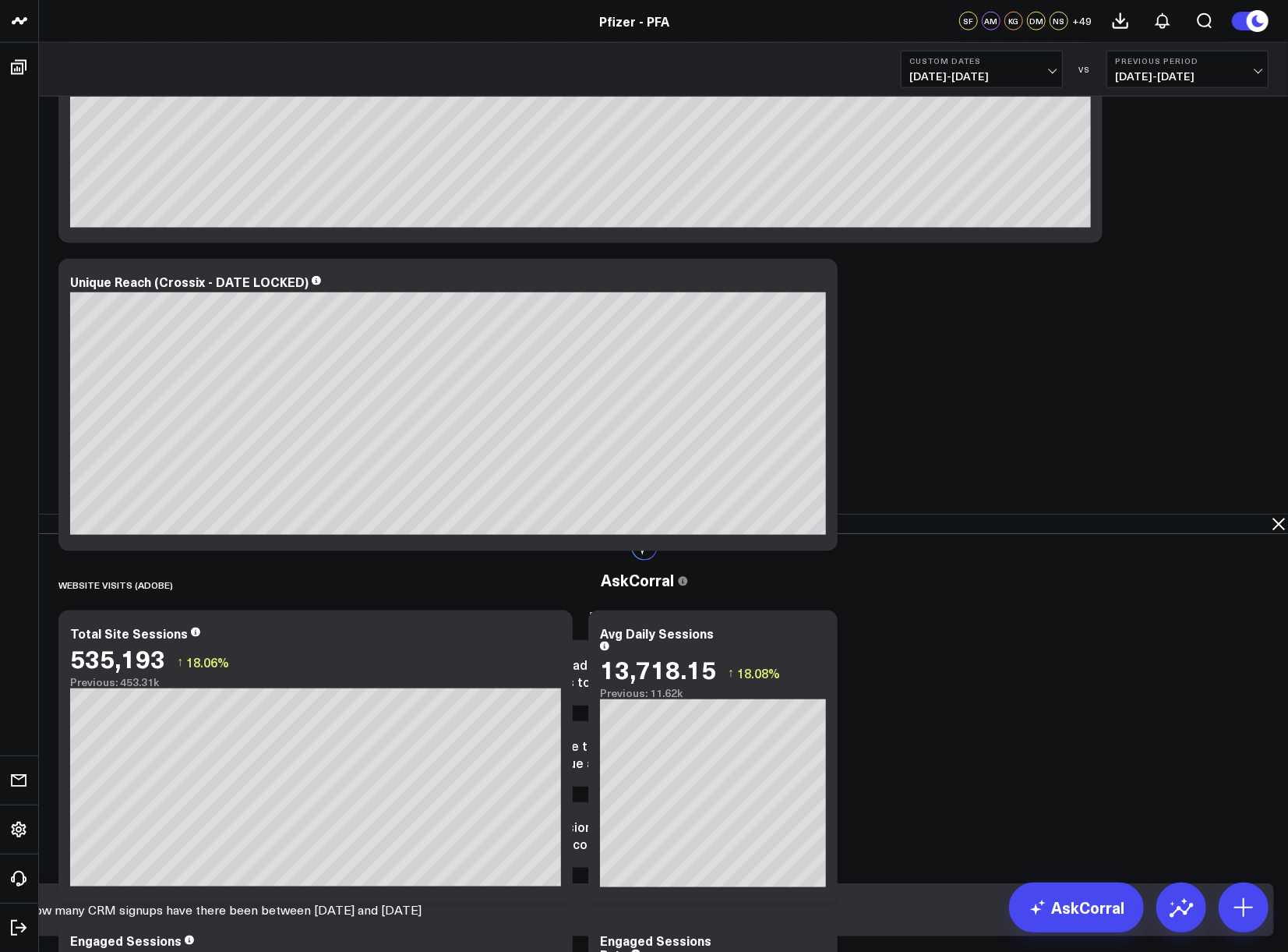
type textarea "How many CRM signups have there been between 7/24/25 and 8/31/25?"
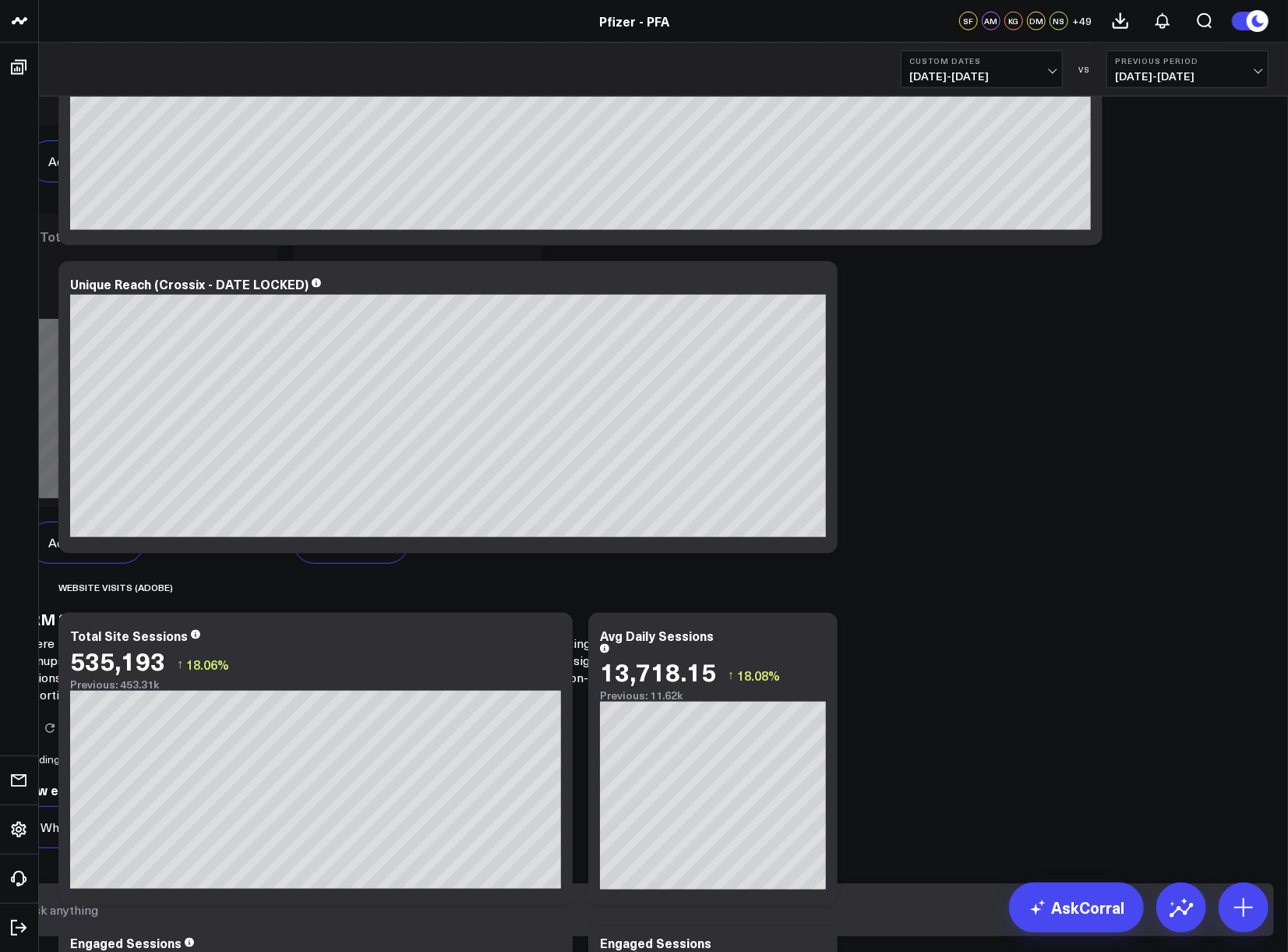
scroll to position [819, 0]
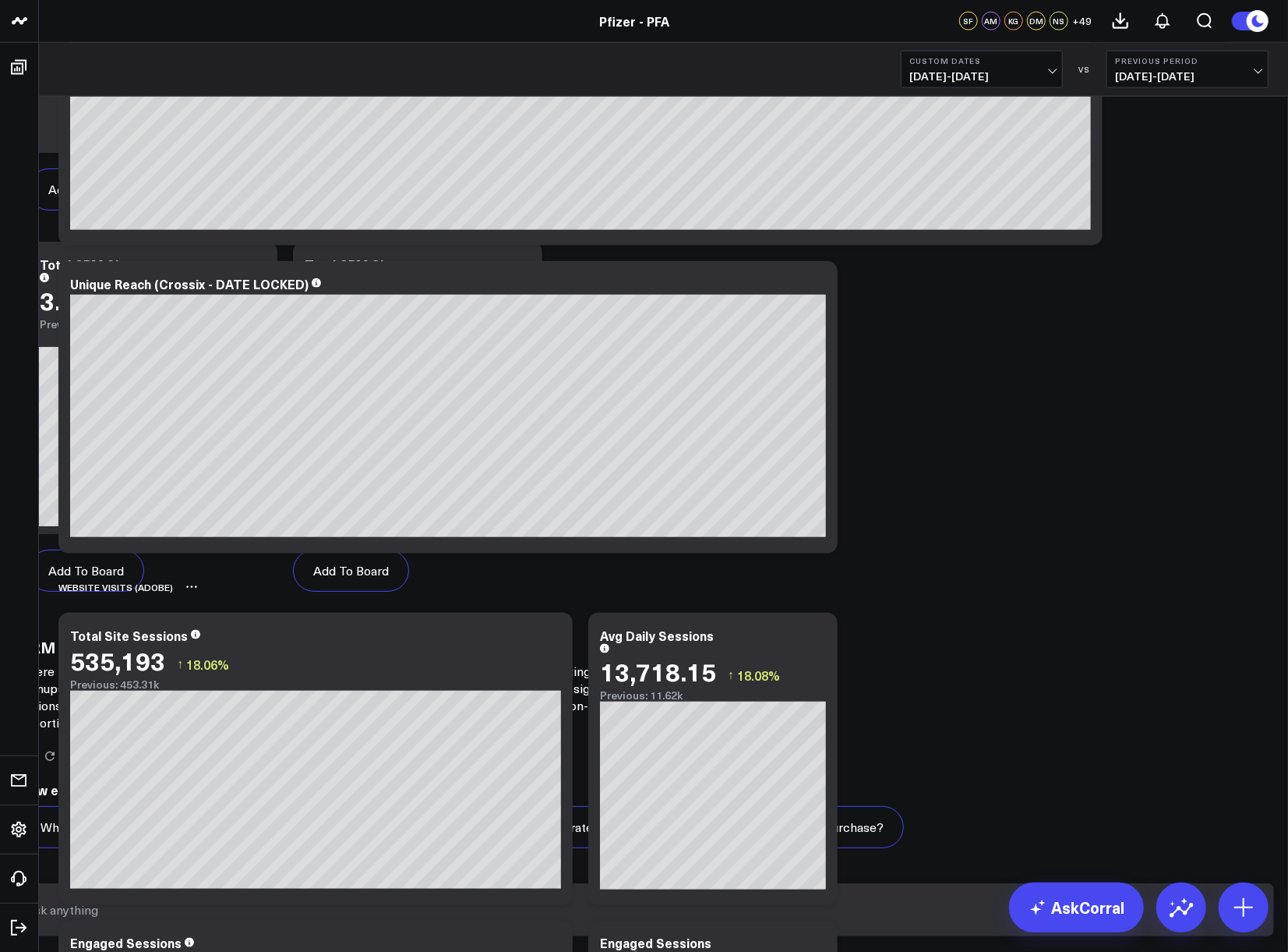
click at [594, 545] on div "WEBSITE VISITS (ADOBE)" at bounding box center [664, 587] width 1210 height 36
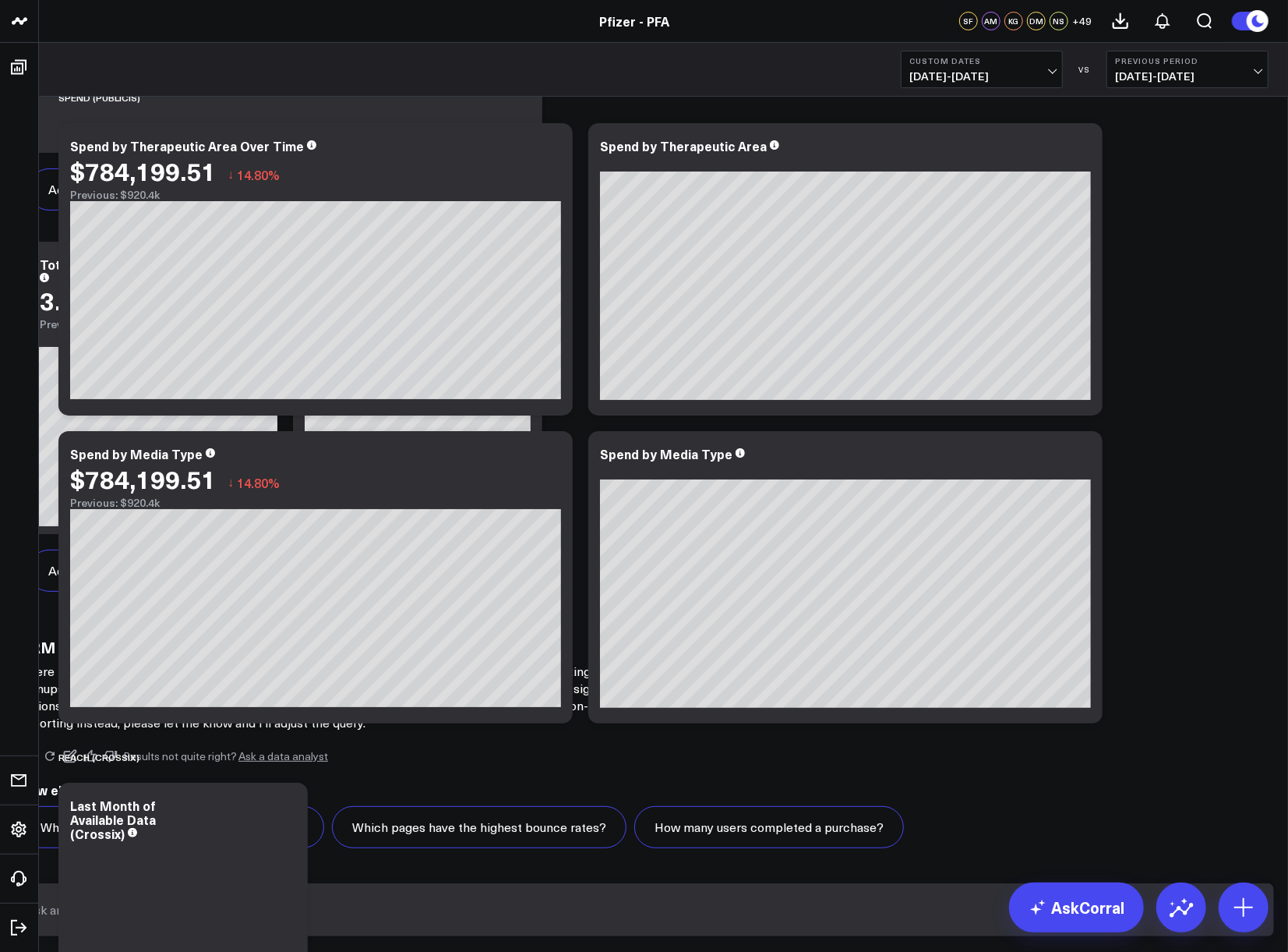
scroll to position [0, 0]
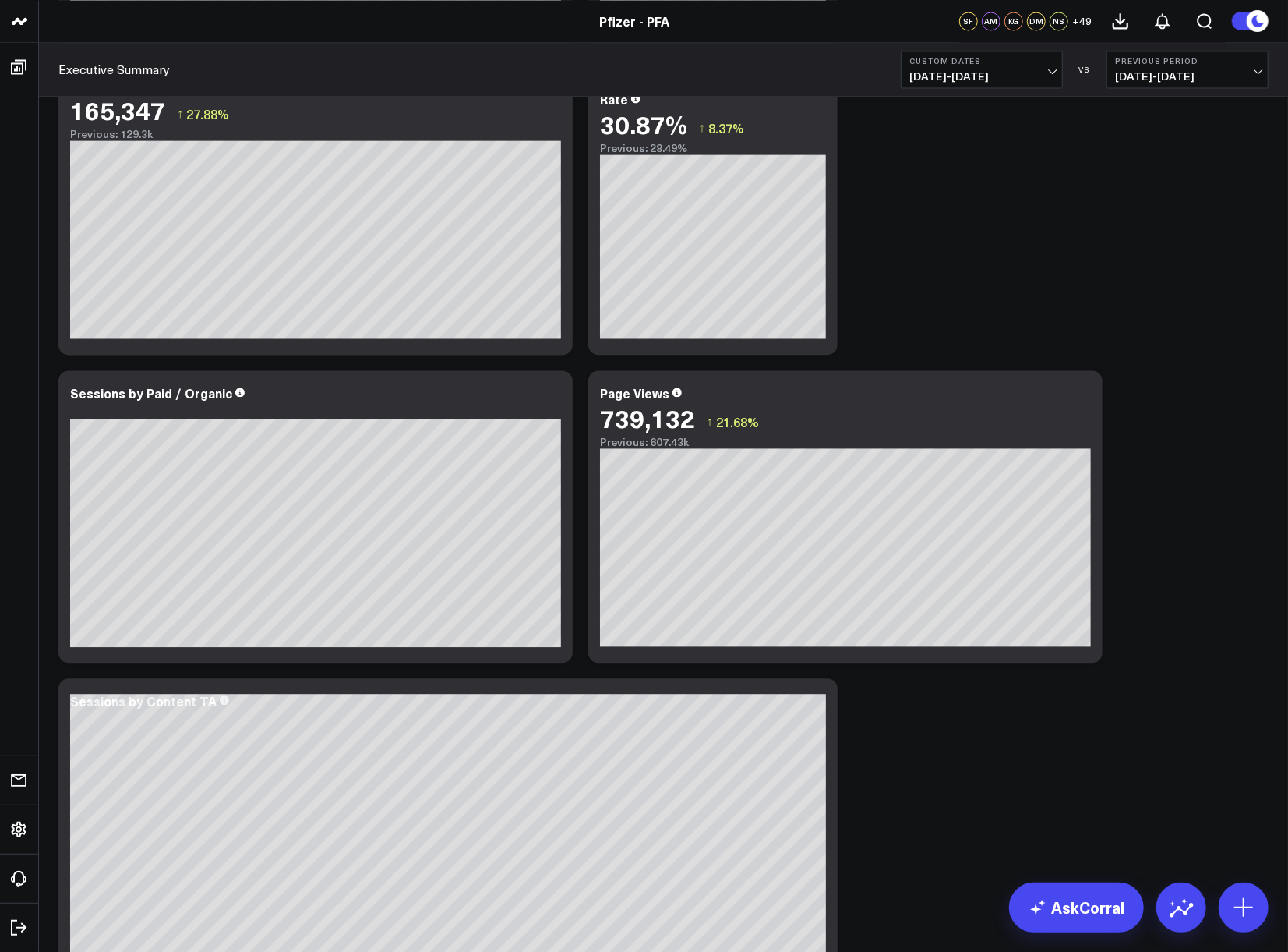
scroll to position [2165, 0]
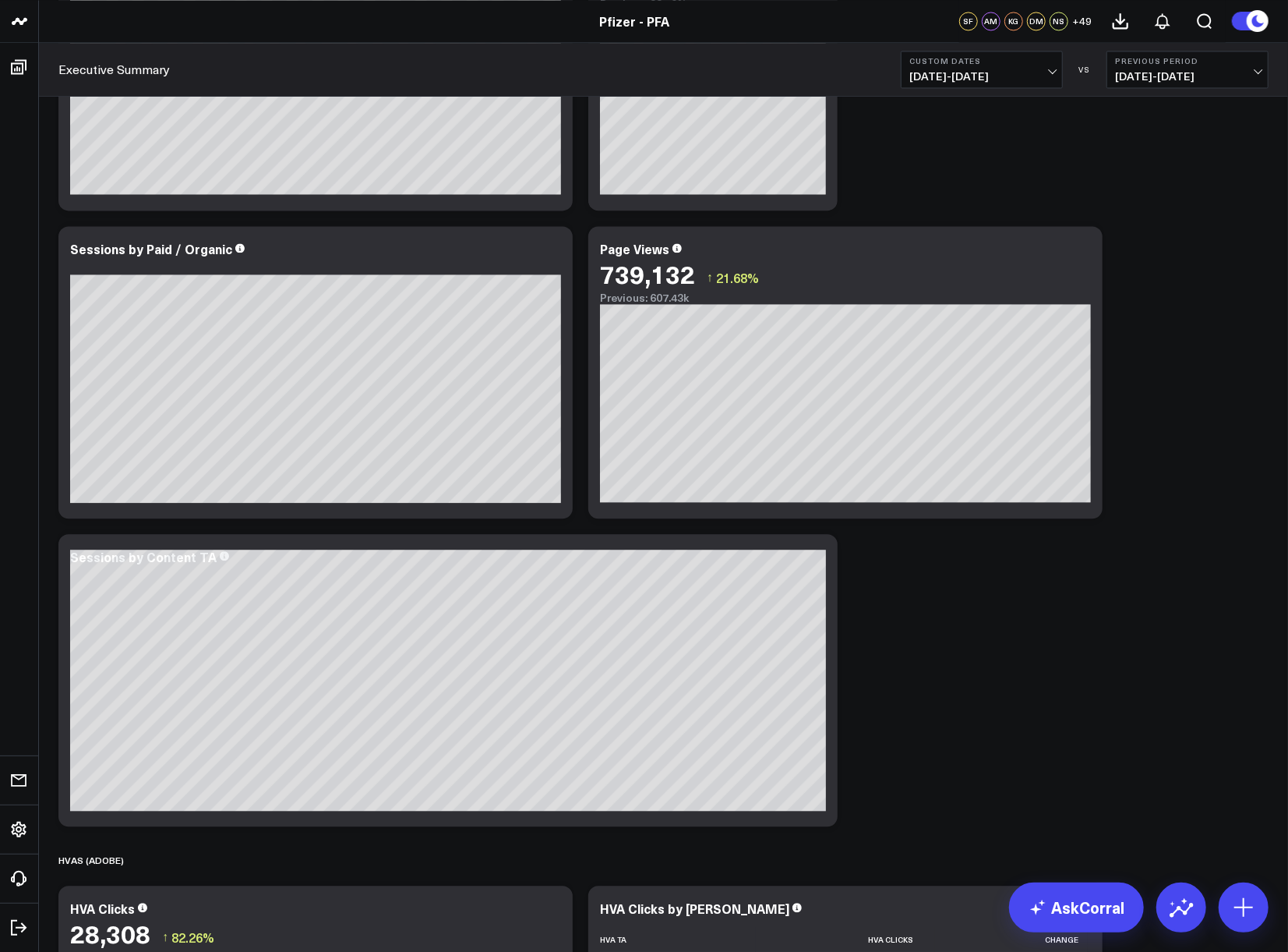
drag, startPoint x: 1046, startPoint y: 683, endPoint x: 996, endPoint y: 666, distance: 52.8
click at [1046, 545] on div "SPEND (PUBLICIS) Modify via AI Copy link to widget Ask support Remove Create li…" at bounding box center [664, 65] width 1226 height 4265
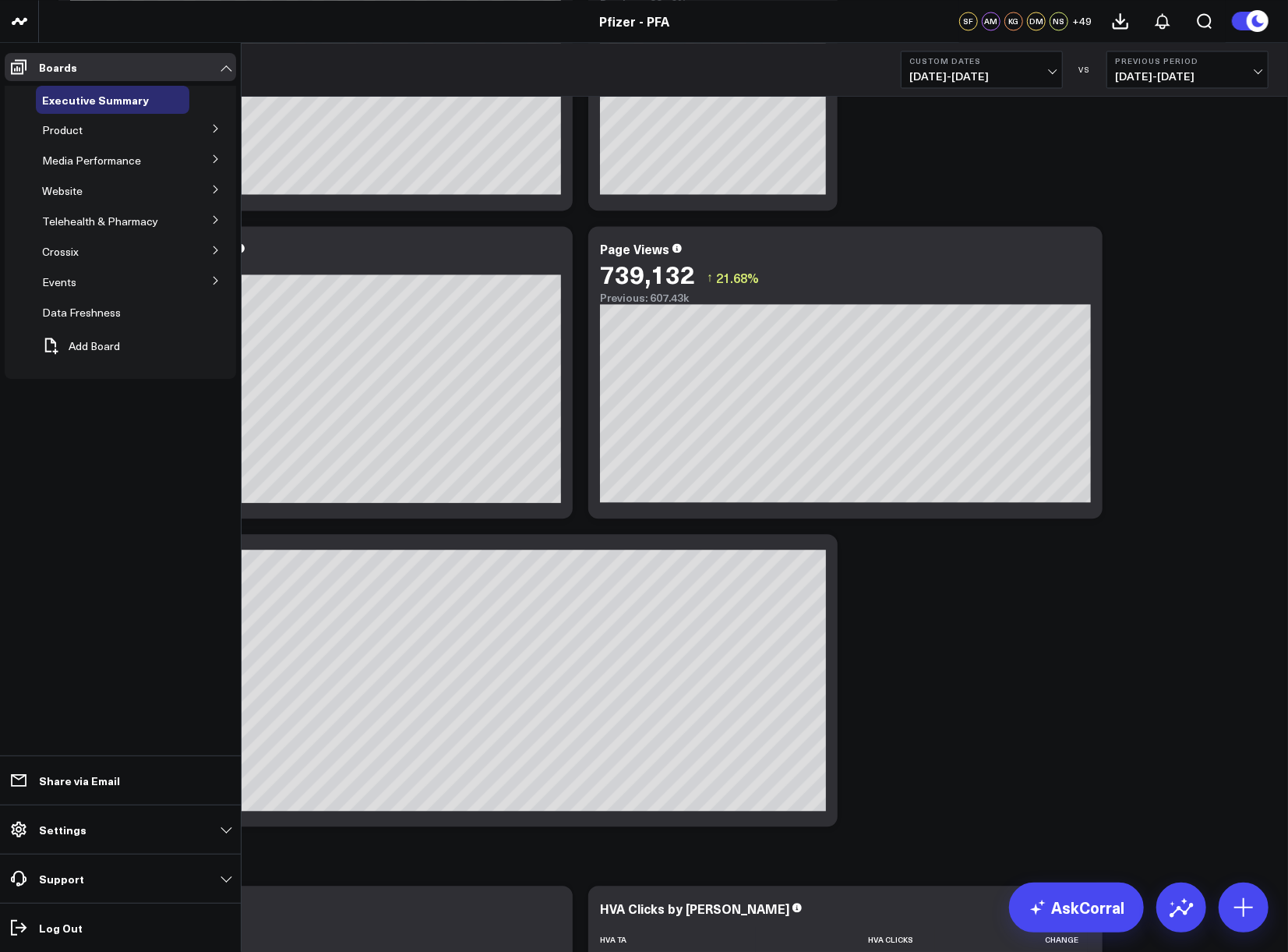
click at [206, 127] on button at bounding box center [216, 128] width 40 height 23
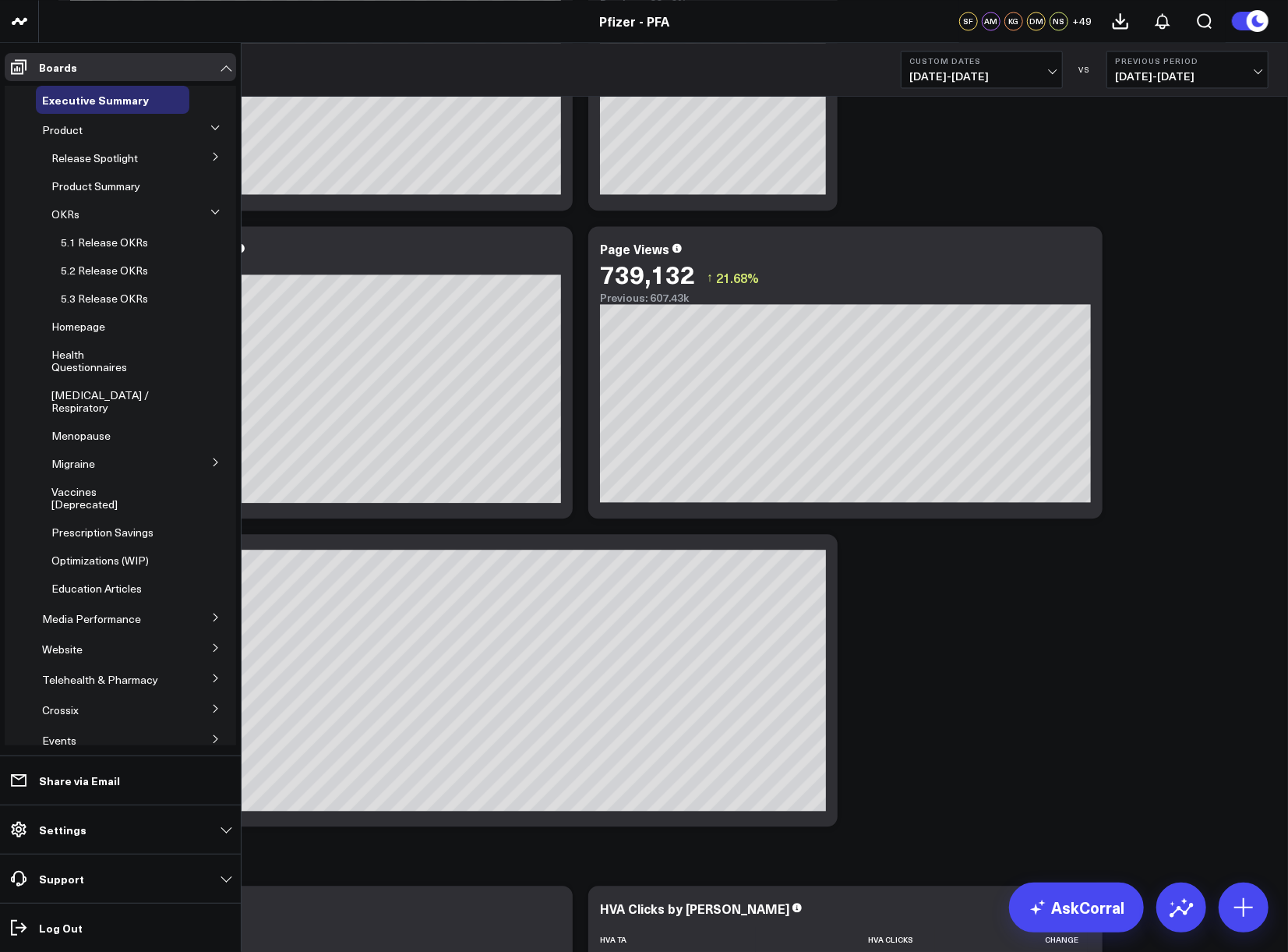
click at [204, 151] on button at bounding box center [216, 156] width 40 height 23
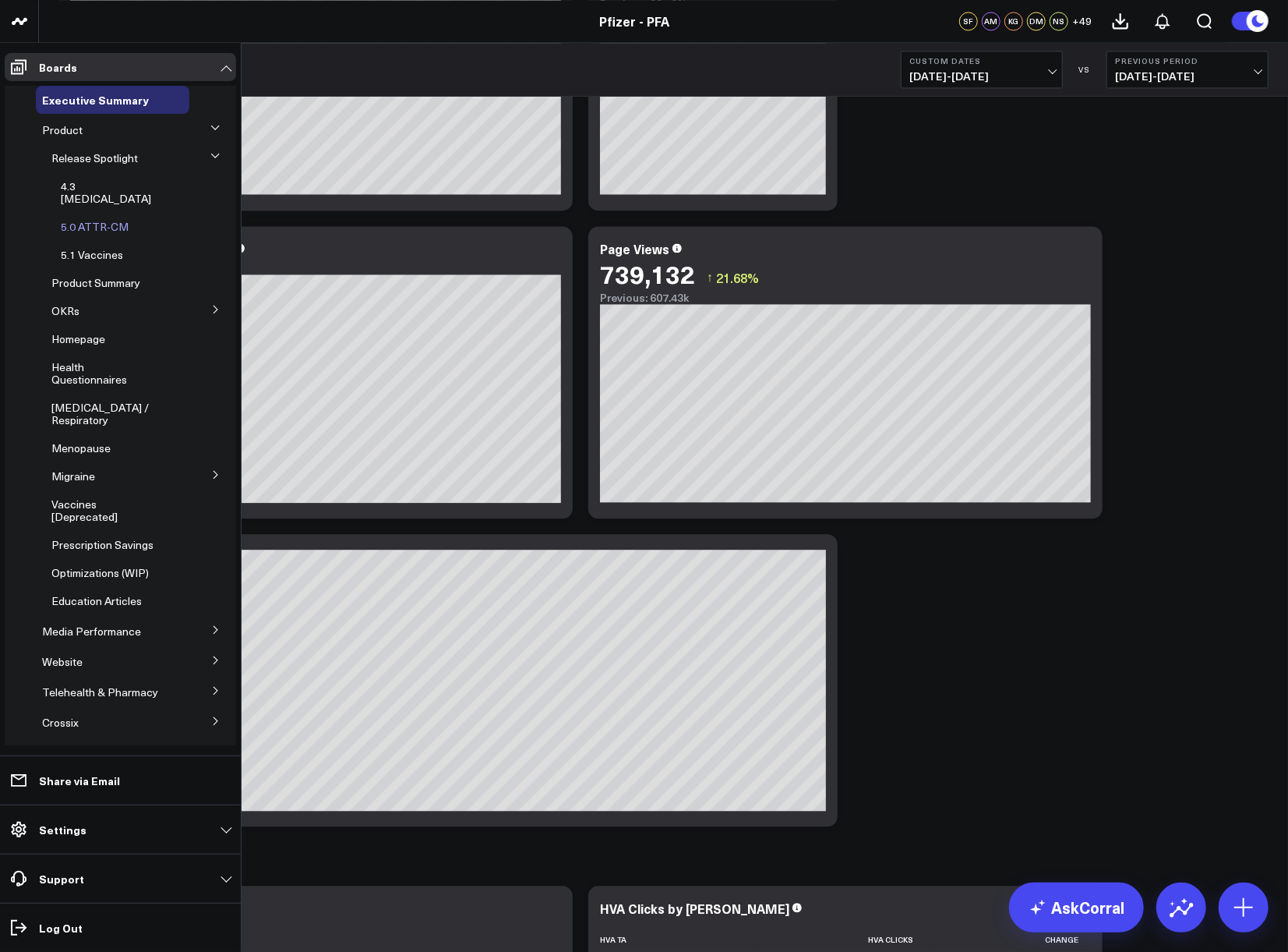
click at [101, 219] on span "5.0 ATTR-CM" at bounding box center [94, 225] width 67 height 14
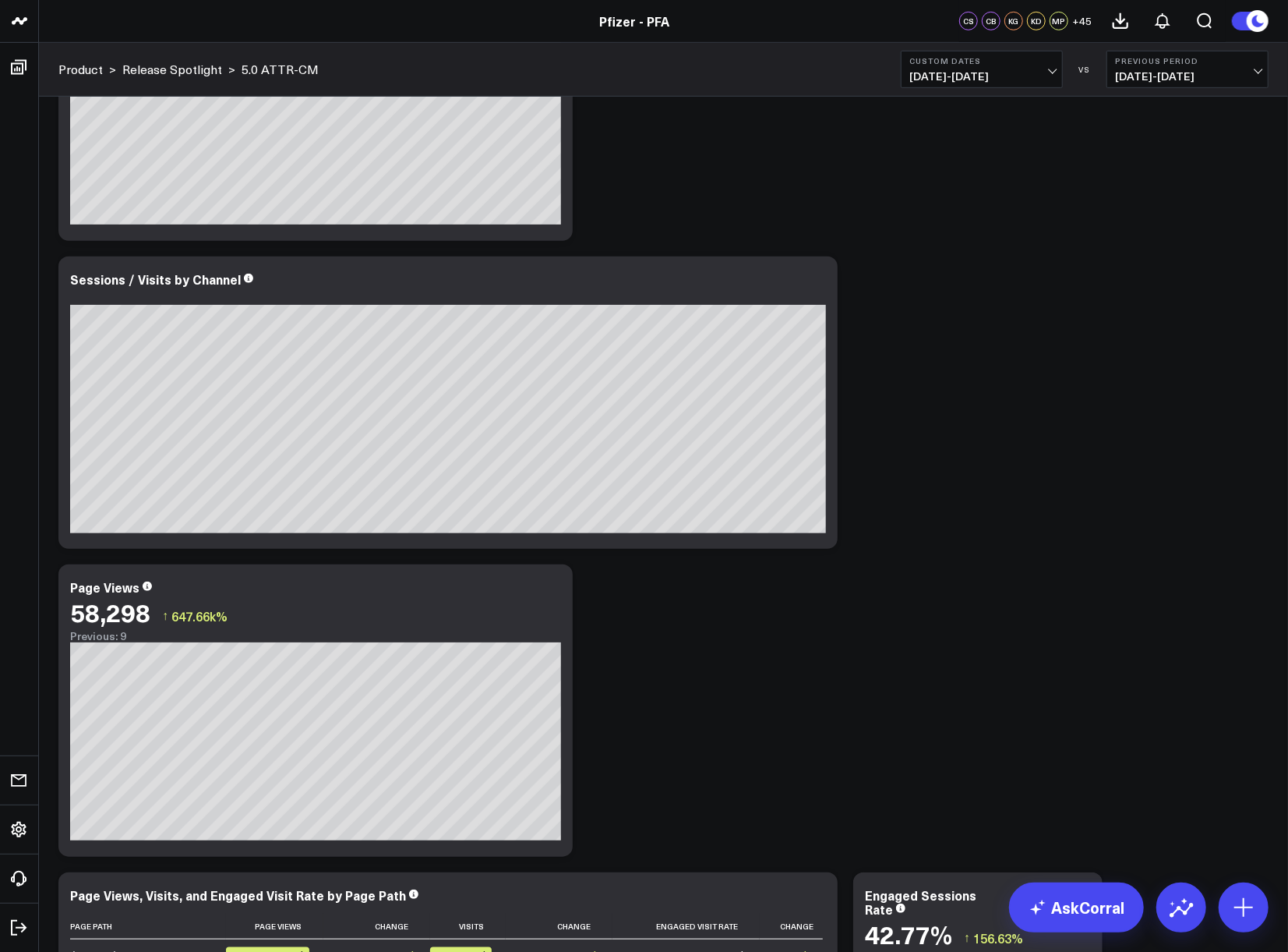
scroll to position [173, 0]
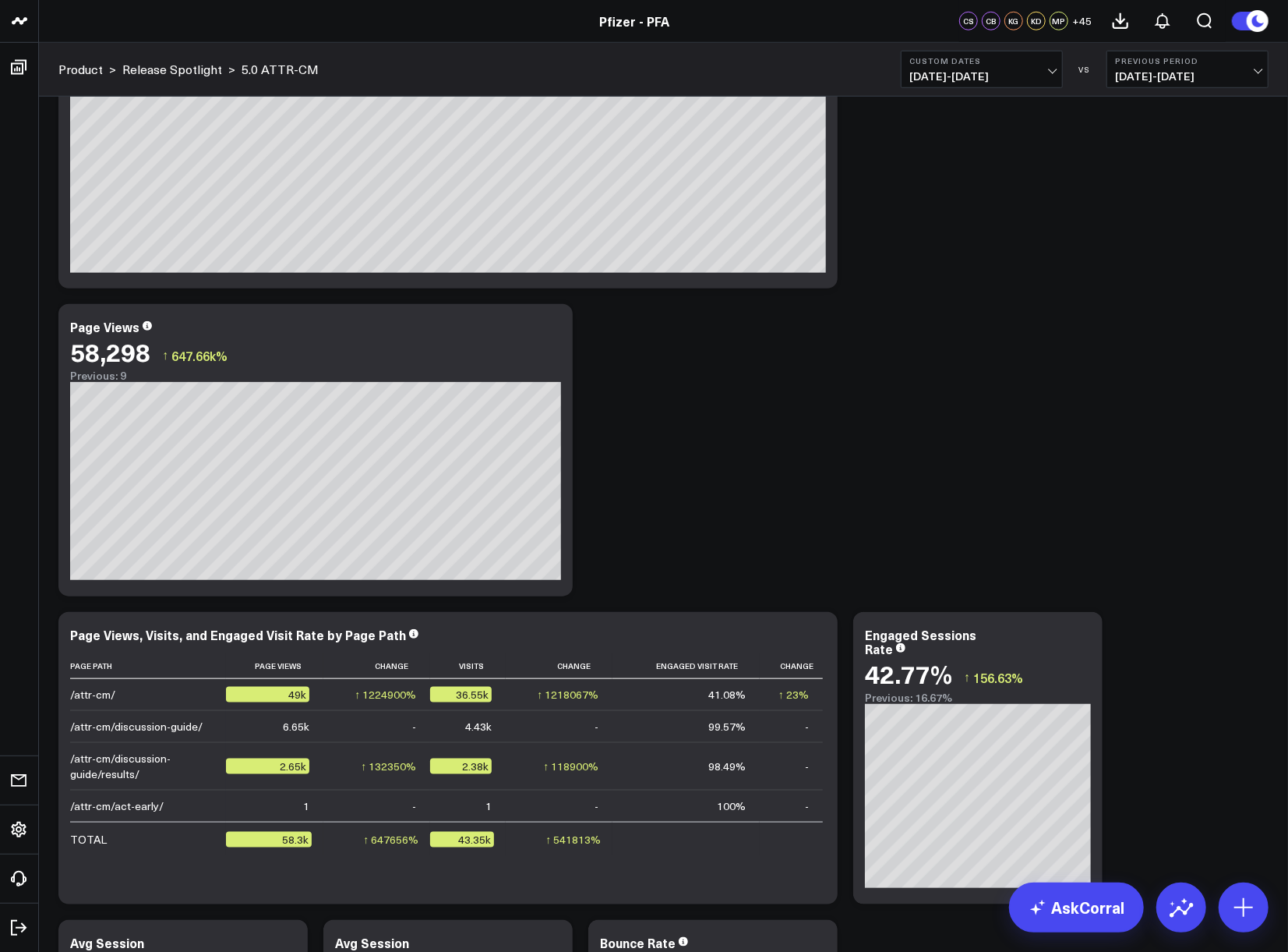
scroll to position [1125, 0]
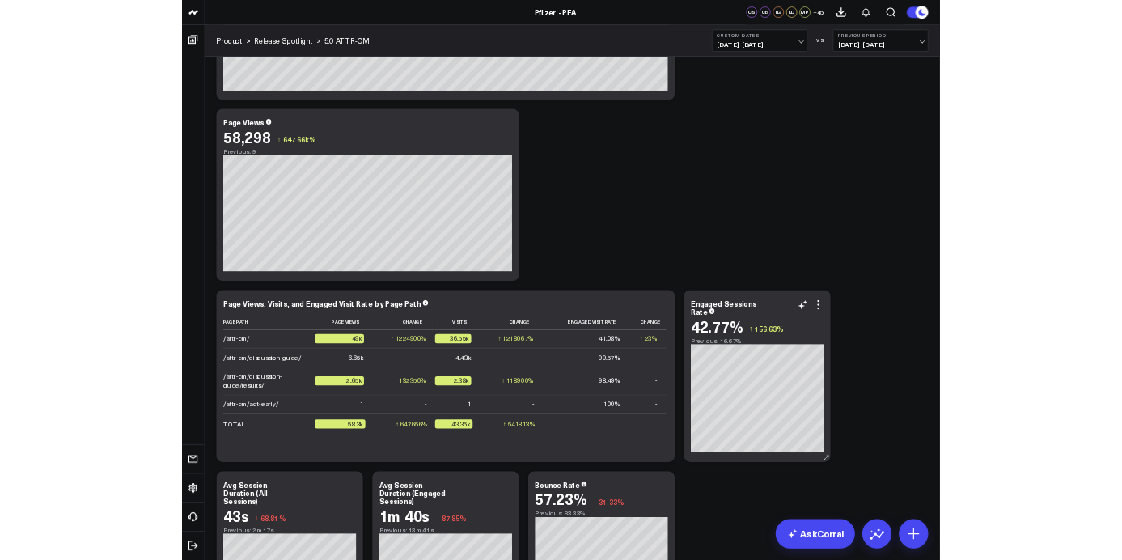
scroll to position [989, 0]
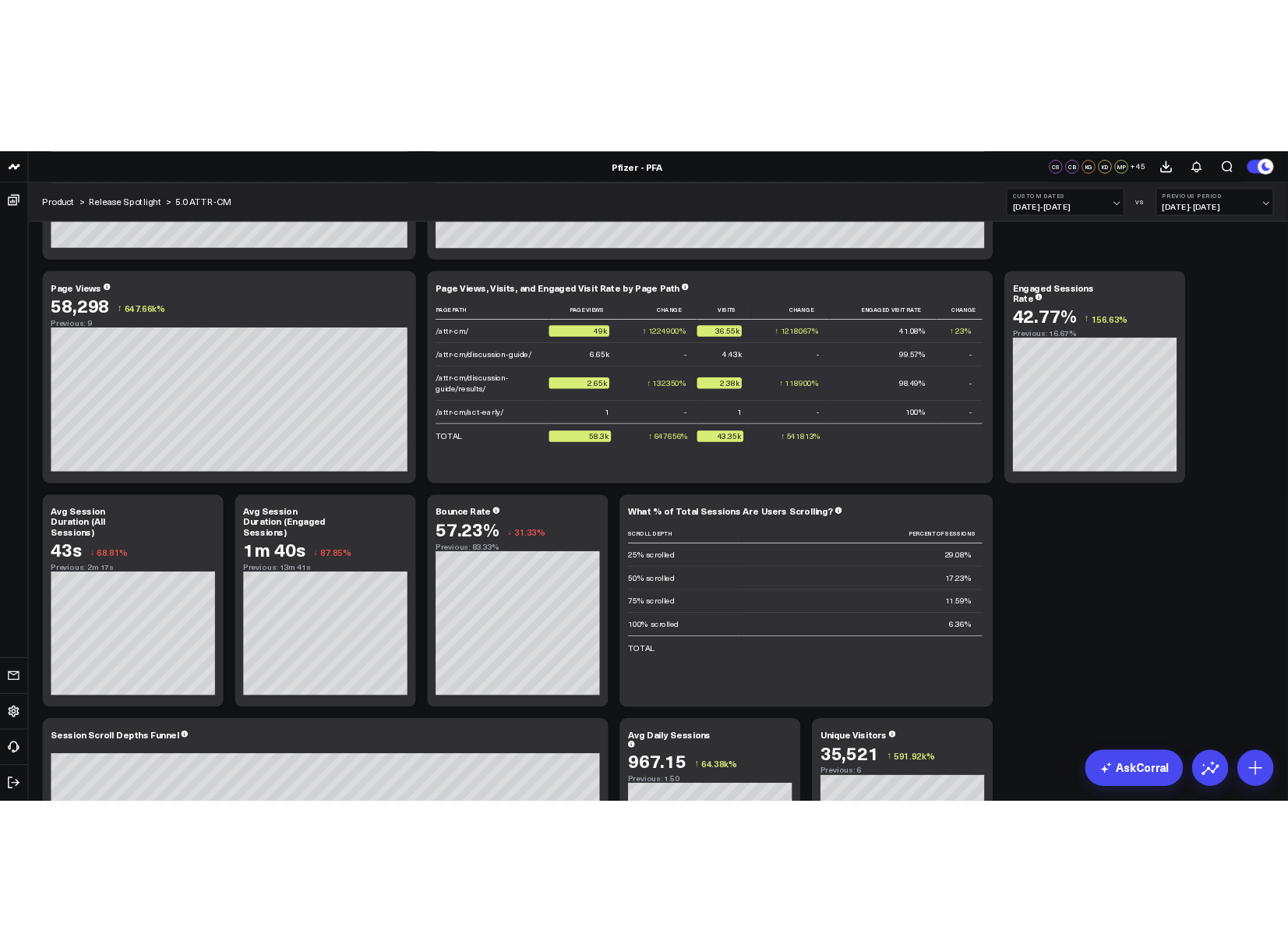
scroll to position [606, 0]
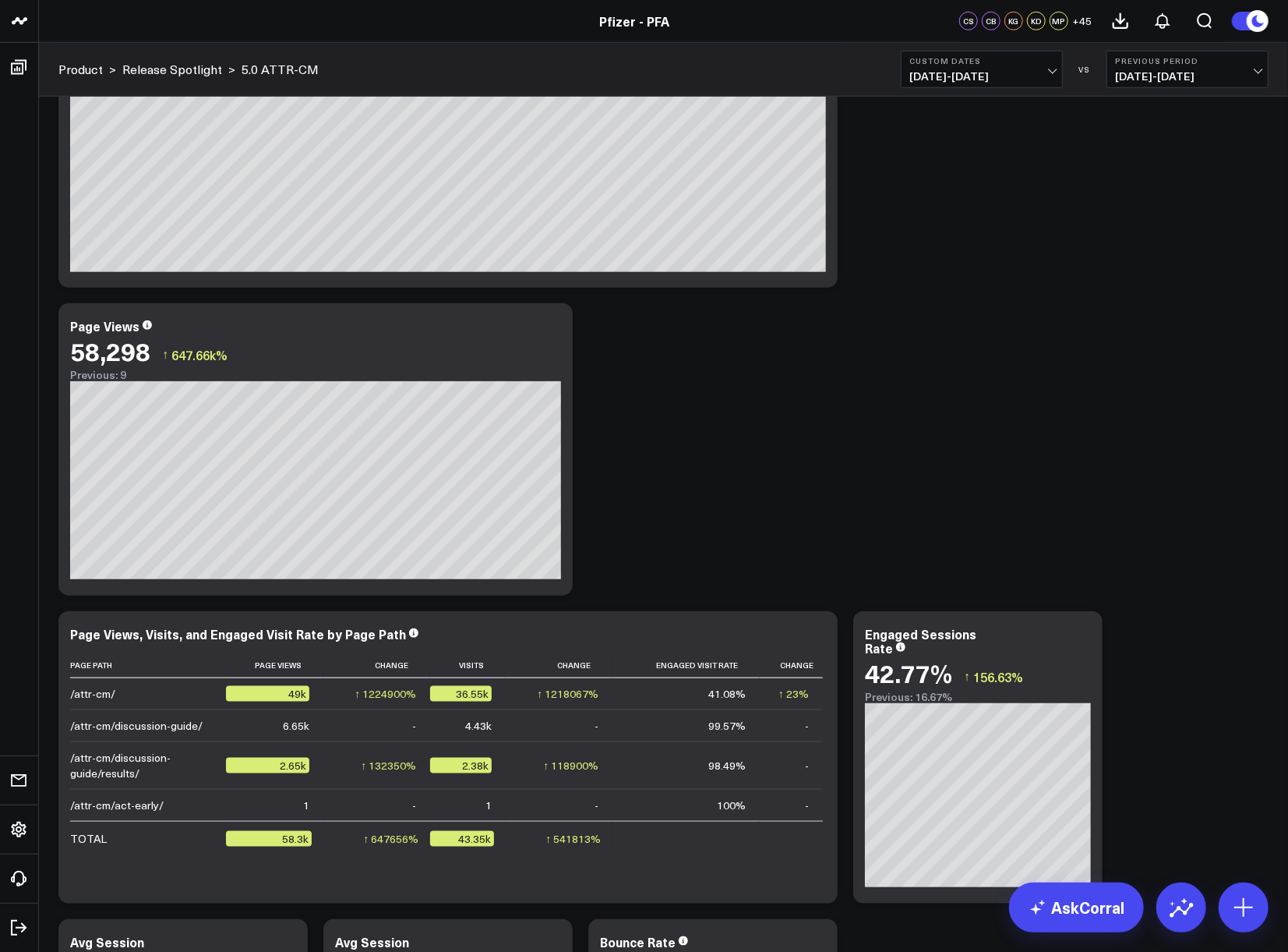
scroll to position [1039, 0]
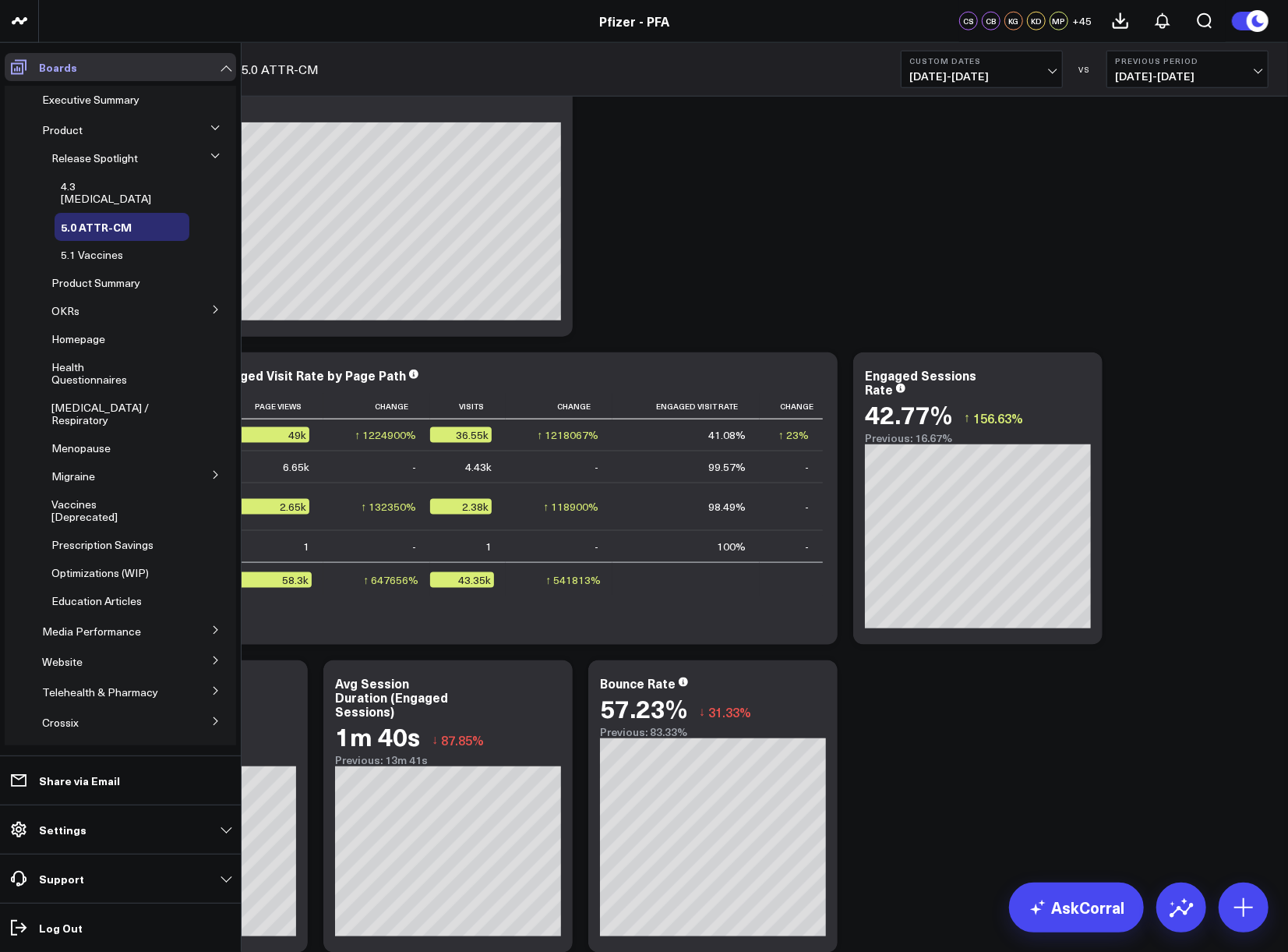
click at [24, 64] on icon at bounding box center [18, 66] width 18 height 18
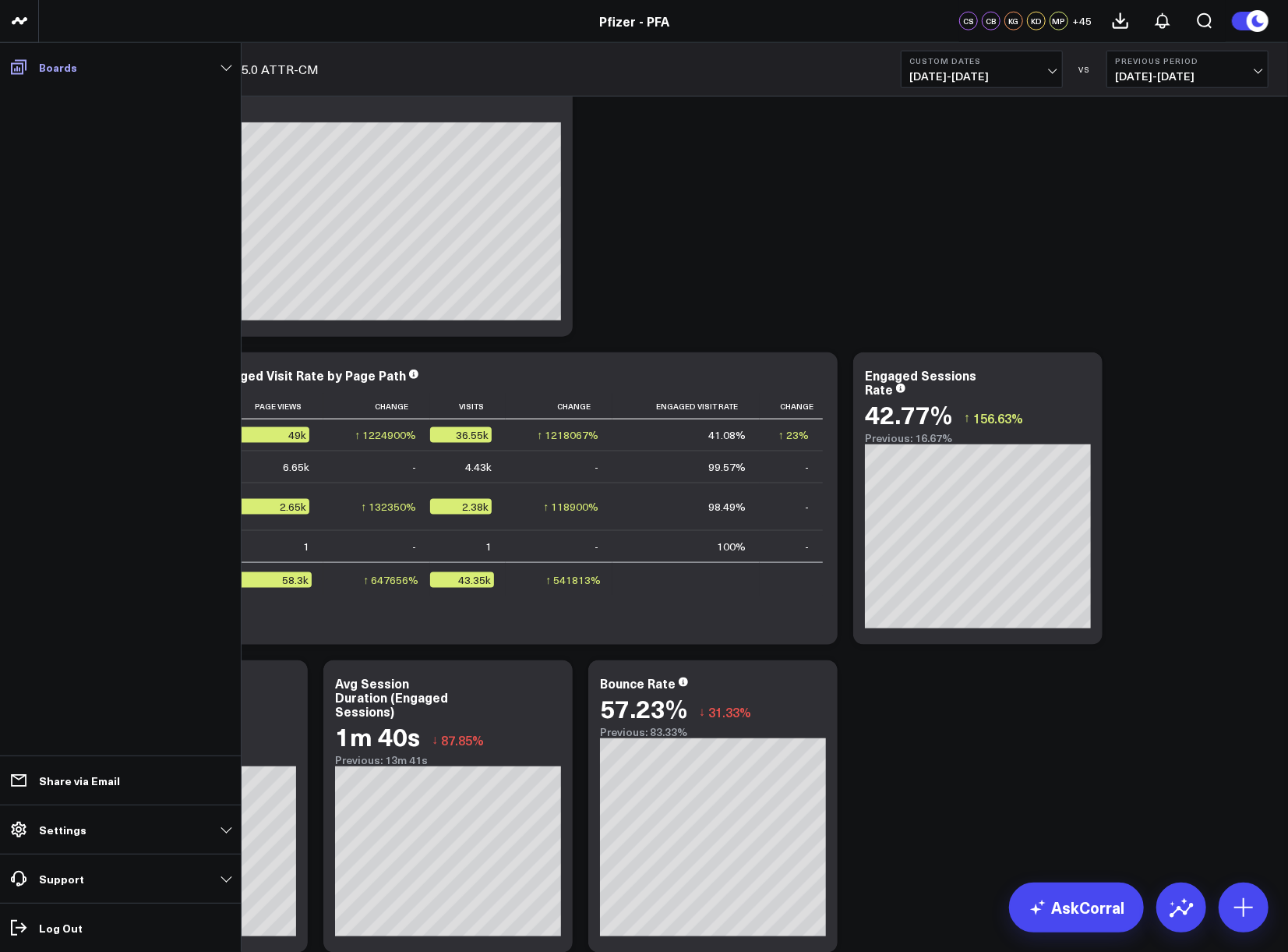
click at [18, 60] on icon at bounding box center [18, 66] width 15 height 14
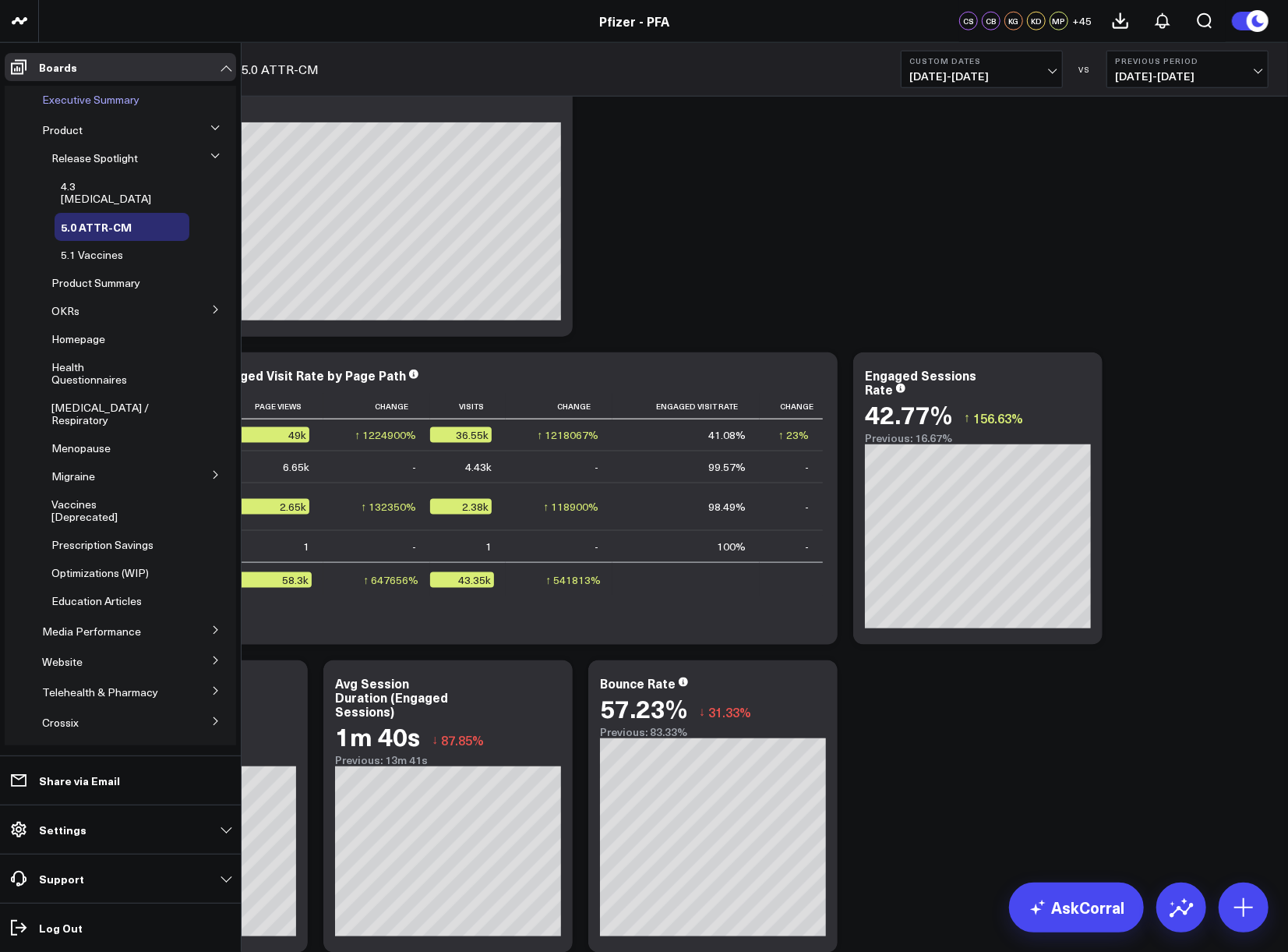
click at [90, 96] on span "Executive Summary" at bounding box center [91, 98] width 97 height 14
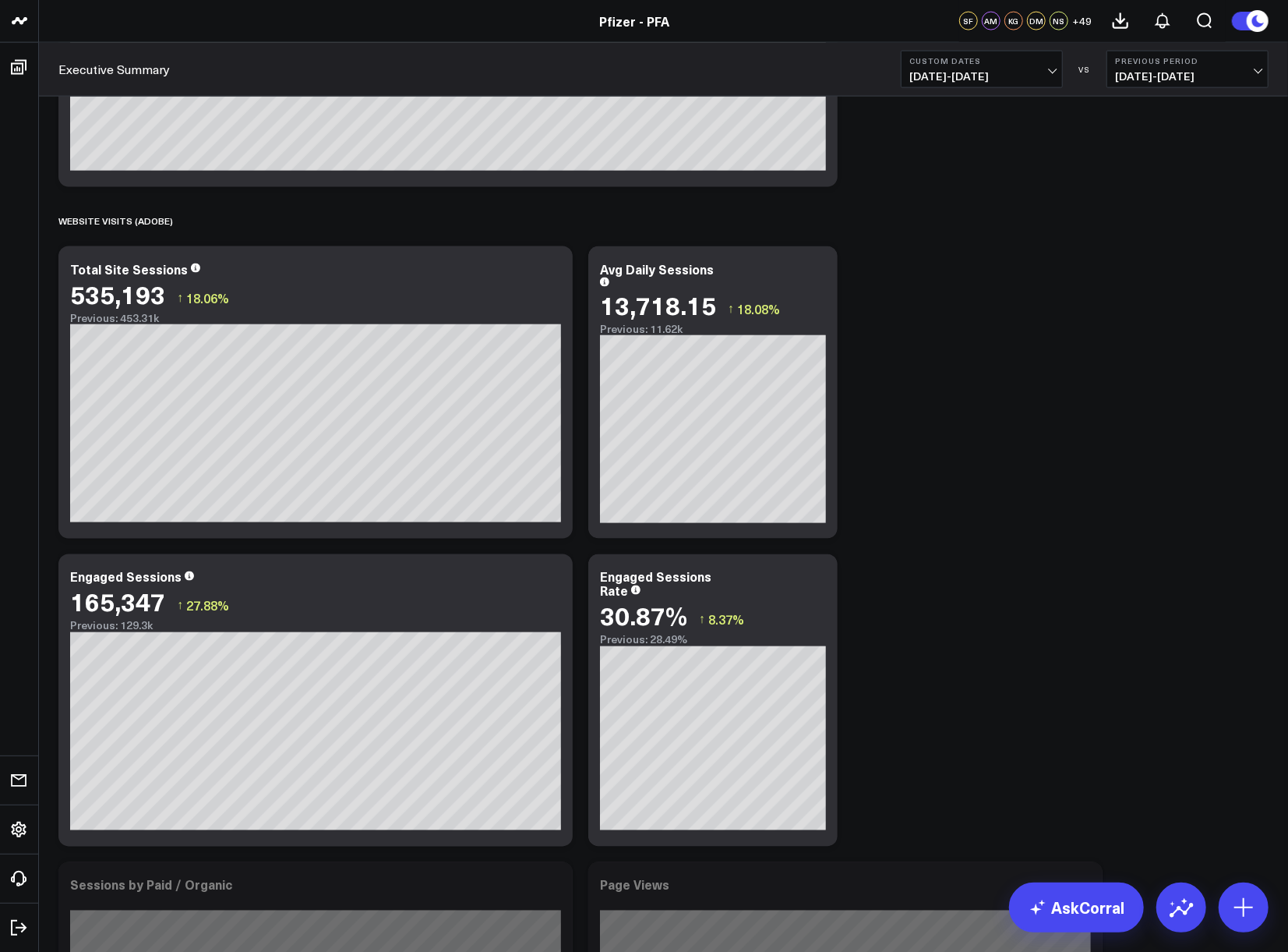
scroll to position [1559, 0]
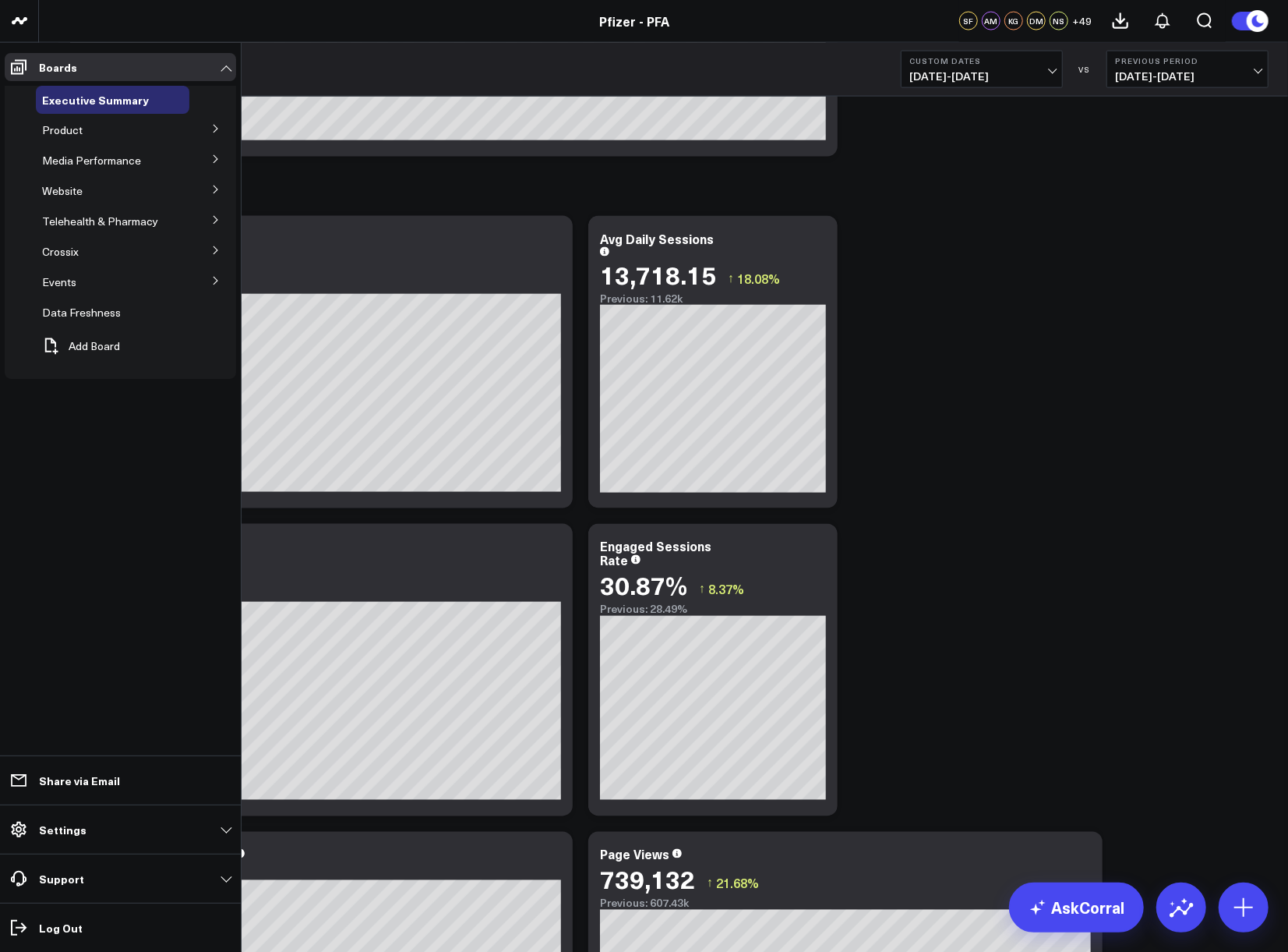
click at [108, 124] on div "Product" at bounding box center [112, 130] width 153 height 28
click at [211, 126] on icon at bounding box center [216, 129] width 10 height 10
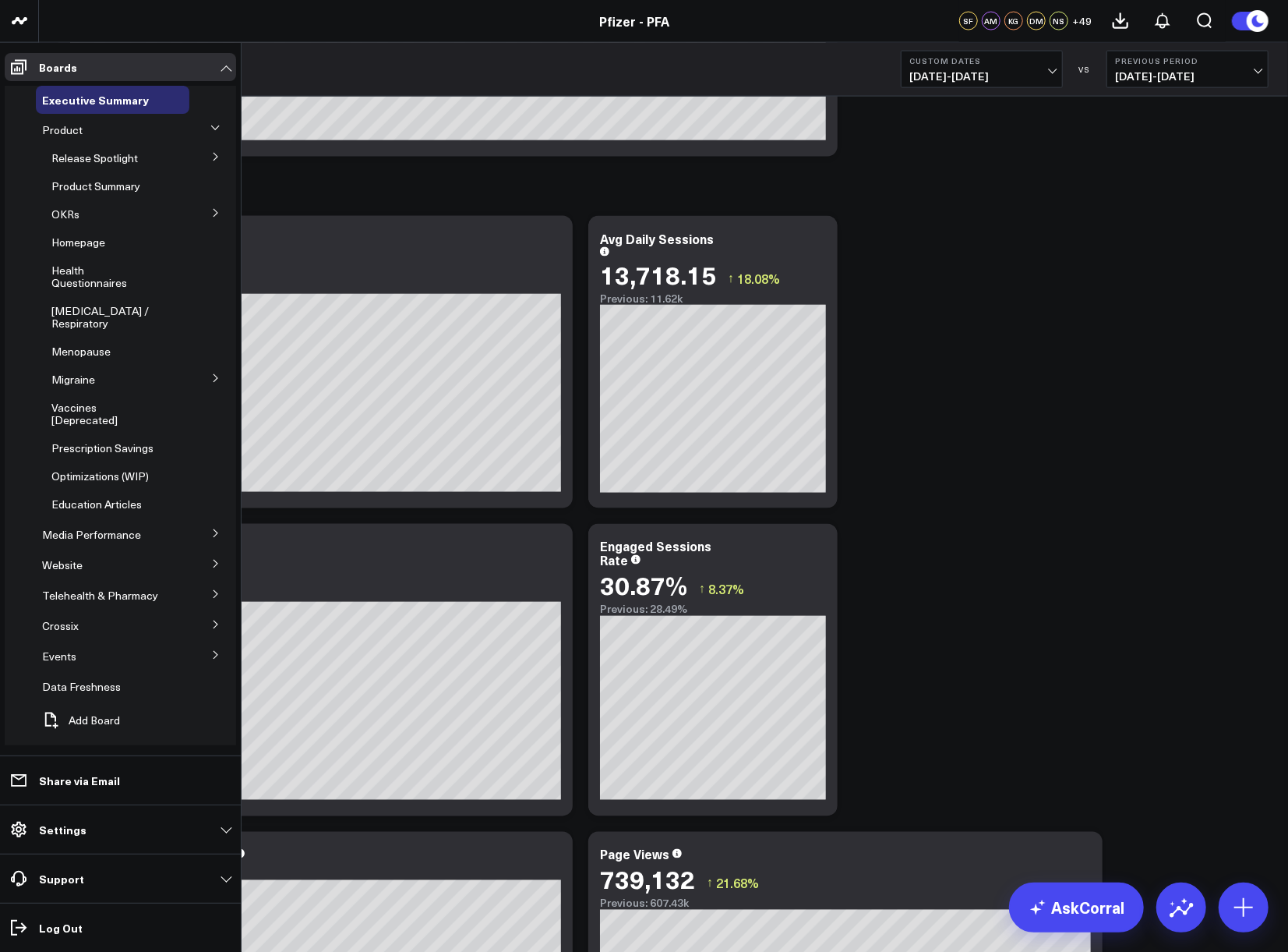
click at [215, 150] on button at bounding box center [216, 156] width 40 height 23
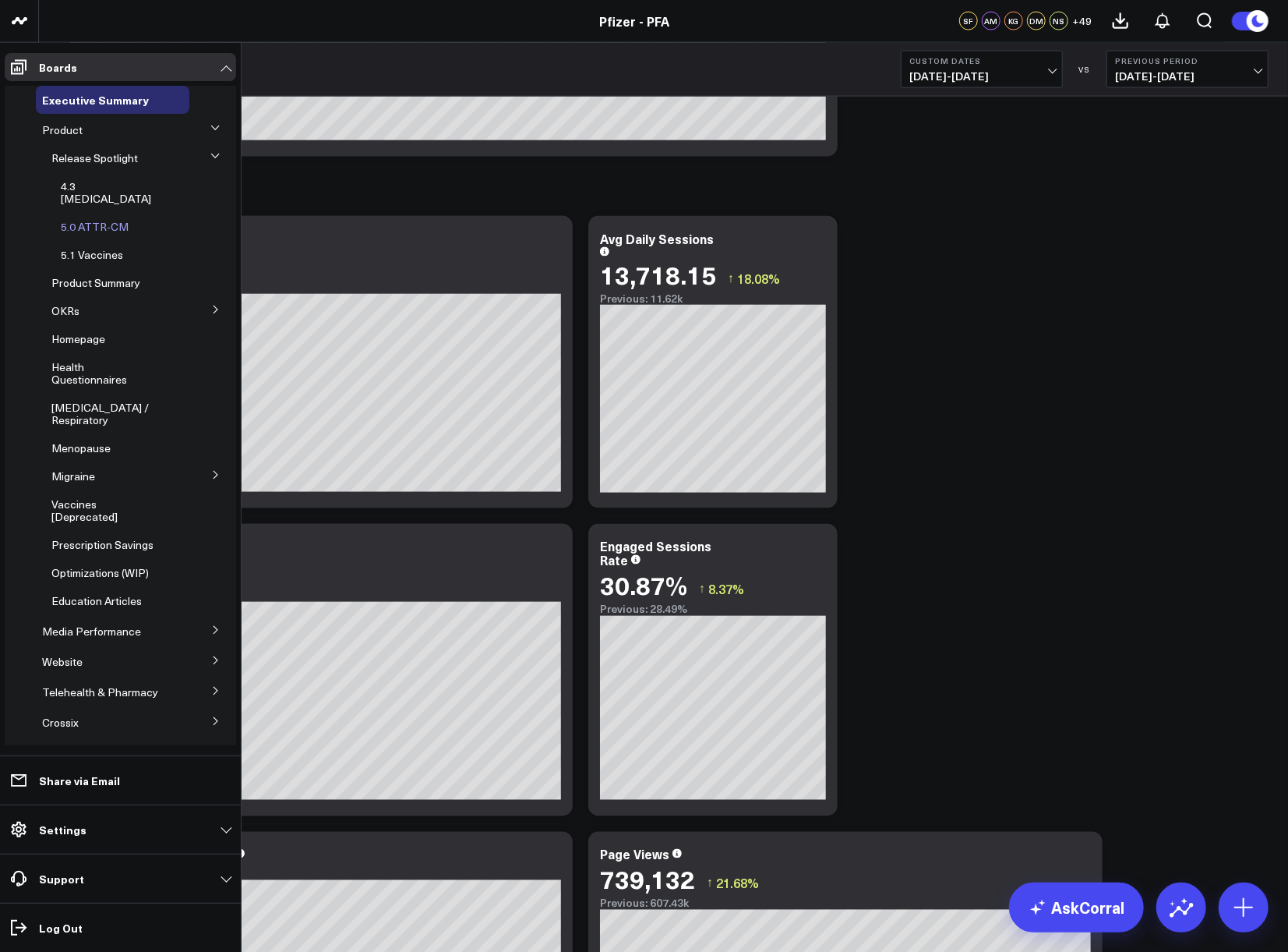
click at [104, 219] on span "5.0 ATTR-CM" at bounding box center [94, 225] width 67 height 14
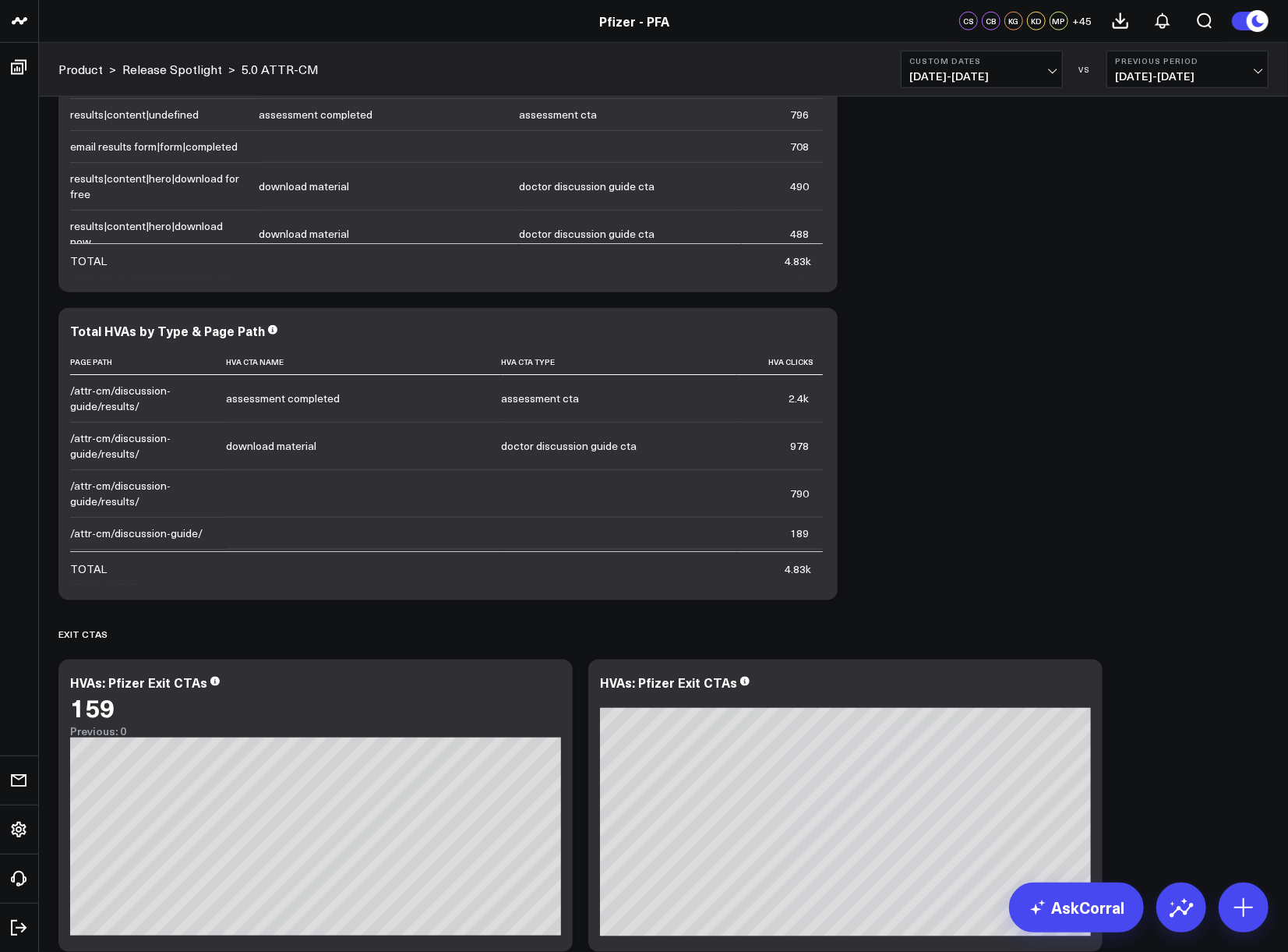
scroll to position [4167, 0]
